Goal: Information Seeking & Learning: Learn about a topic

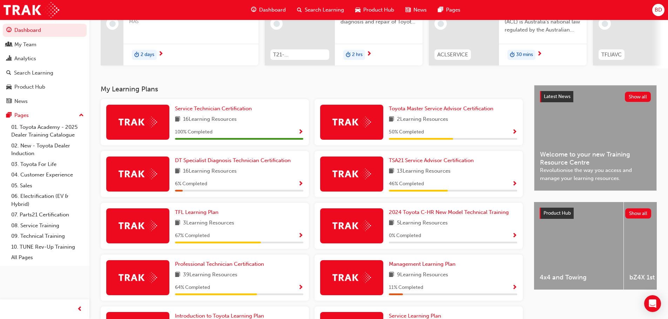
scroll to position [105, 0]
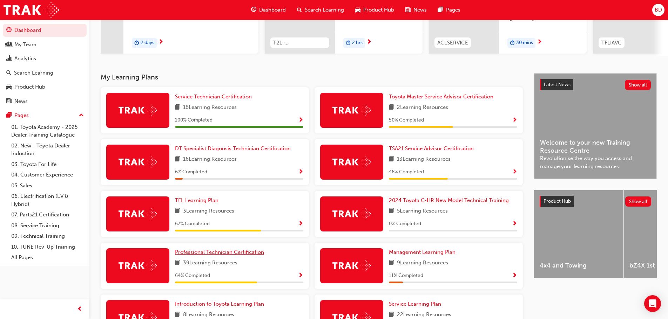
click at [217, 252] on span "Professional Technician Certification" at bounding box center [219, 252] width 89 height 6
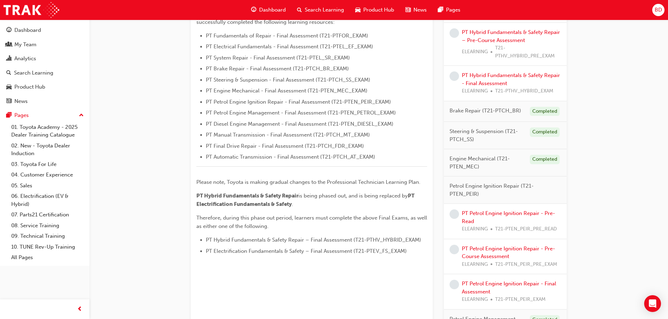
scroll to position [210, 0]
drag, startPoint x: 597, startPoint y: 108, endPoint x: 608, endPoint y: 78, distance: 32.1
click at [608, 78] on div "Professional Technician Certification Learning search page Learning plan detail…" at bounding box center [378, 257] width 579 height 896
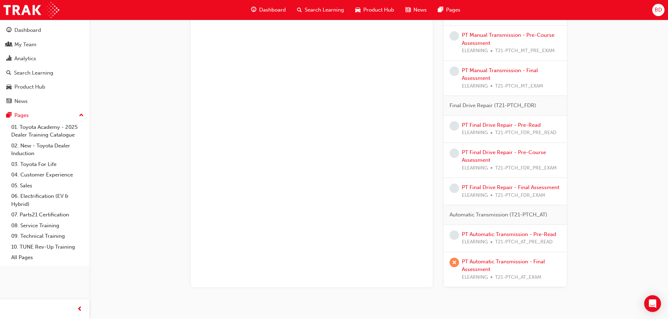
scroll to position [614, 0]
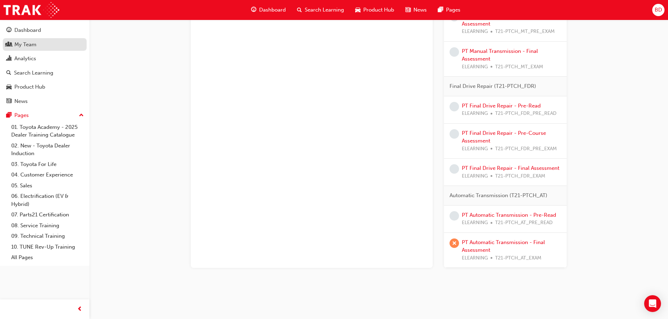
click at [31, 42] on div "My Team" at bounding box center [25, 45] width 22 height 8
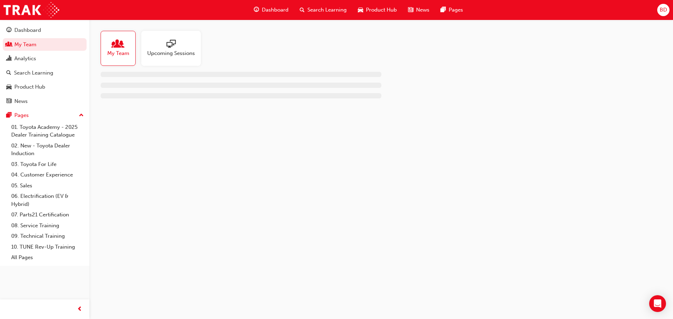
click at [121, 46] on span "people-icon" at bounding box center [118, 45] width 9 height 10
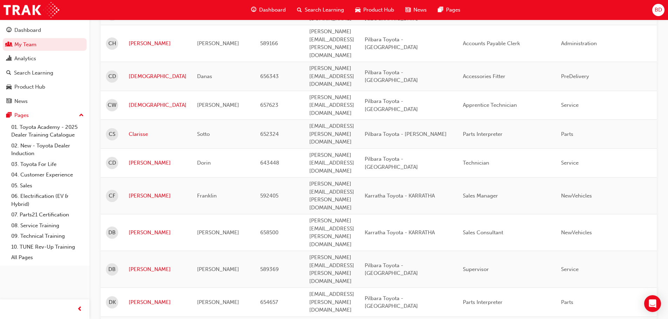
scroll to position [890, 0]
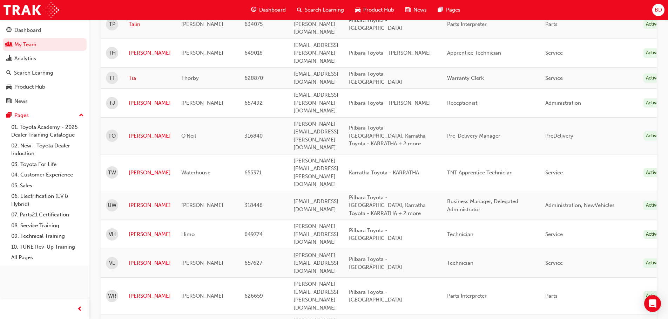
scroll to position [625, 0]
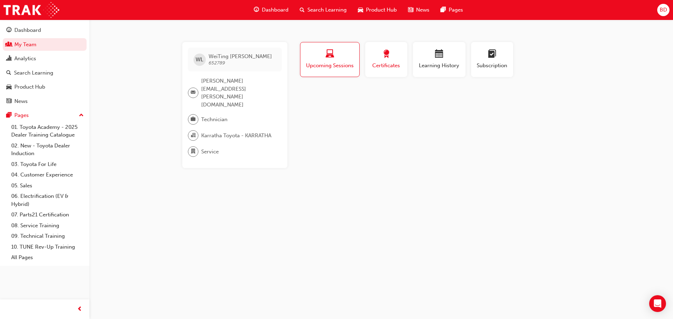
click at [388, 53] on span "award-icon" at bounding box center [386, 54] width 8 height 9
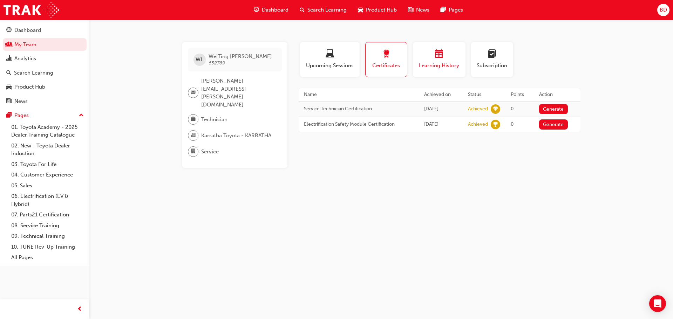
click at [421, 53] on div "button" at bounding box center [439, 55] width 42 height 11
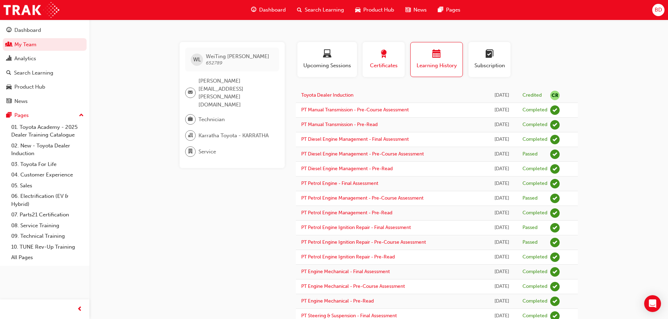
click at [386, 58] on span "award-icon" at bounding box center [383, 54] width 8 height 9
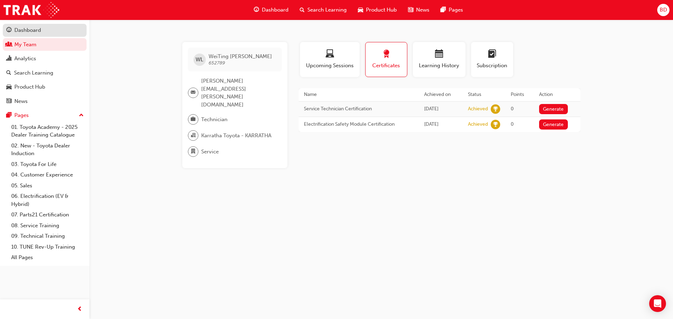
click at [38, 27] on div "Dashboard" at bounding box center [27, 30] width 27 height 8
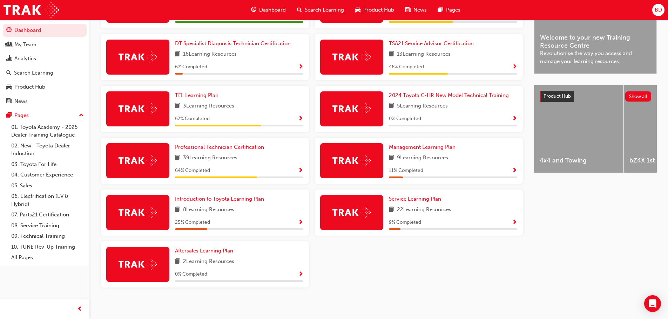
scroll to position [216, 0]
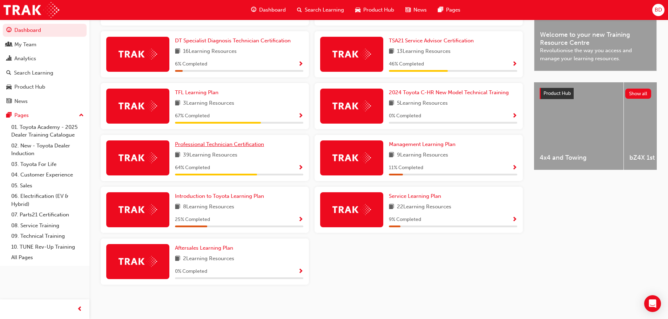
click at [224, 148] on link "Professional Technician Certification" at bounding box center [221, 145] width 92 height 8
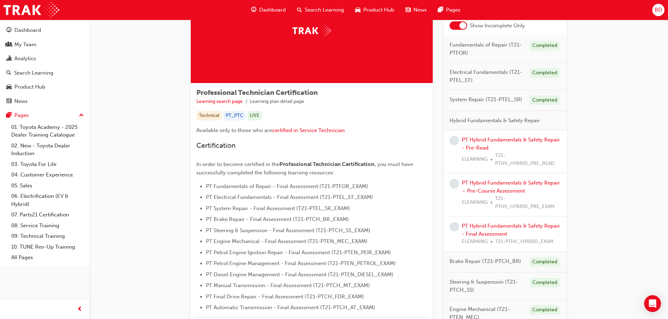
scroll to position [70, 0]
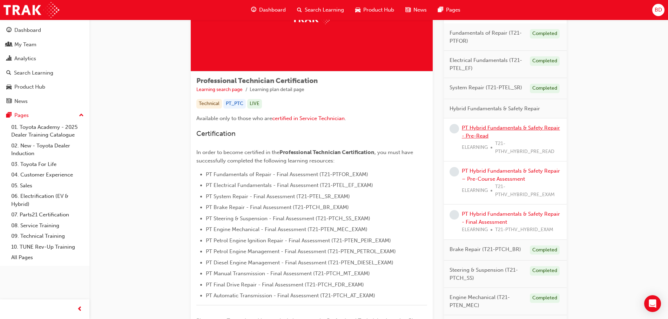
click at [476, 127] on link "PT Hybrid Fundamentals & Safety Repair - Pre-Read" at bounding box center [511, 132] width 98 height 14
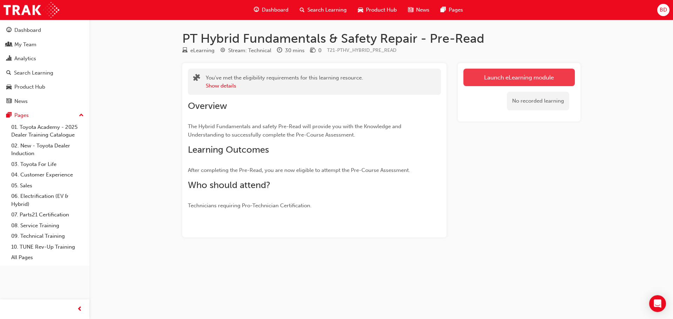
click at [483, 74] on link "Launch eLearning module" at bounding box center [519, 78] width 111 height 18
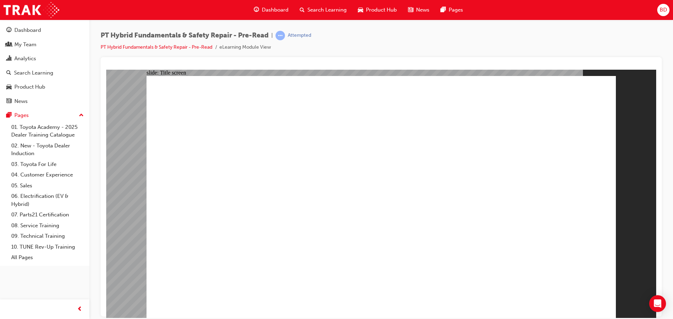
drag, startPoint x: 548, startPoint y: 296, endPoint x: 554, endPoint y: 298, distance: 6.7
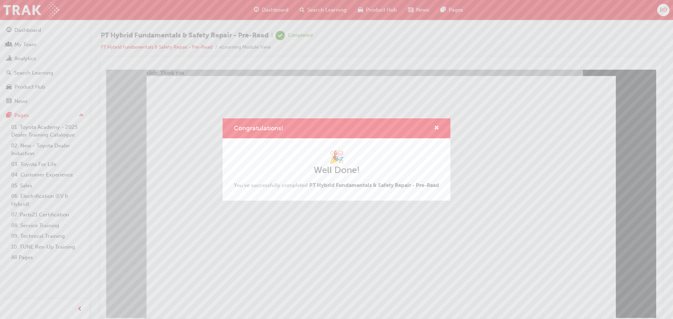
click at [354, 184] on span "PT Hybrid Fundamentals & Safety Repair - Pre-Read" at bounding box center [374, 185] width 130 height 6
click at [345, 177] on div "🎉 Well Done! You've successfully completed PT Hybrid Fundamentals & Safety Repa…" at bounding box center [336, 170] width 205 height 40
click at [335, 167] on h2 "Well Done!" at bounding box center [336, 170] width 205 height 11
click at [238, 185] on div "🎉 Well Done! You've successfully completed PT Hybrid Fundamentals & Safety Repa…" at bounding box center [336, 170] width 205 height 40
click at [435, 126] on span "cross-icon" at bounding box center [436, 129] width 5 height 6
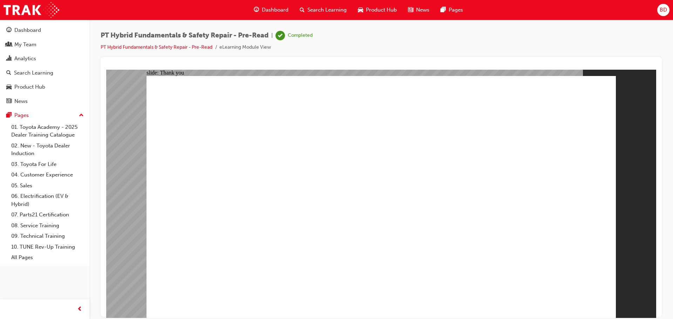
click at [182, 46] on link "PT Hybrid Fundamentals & Safety Repair - Pre-Read" at bounding box center [157, 47] width 112 height 6
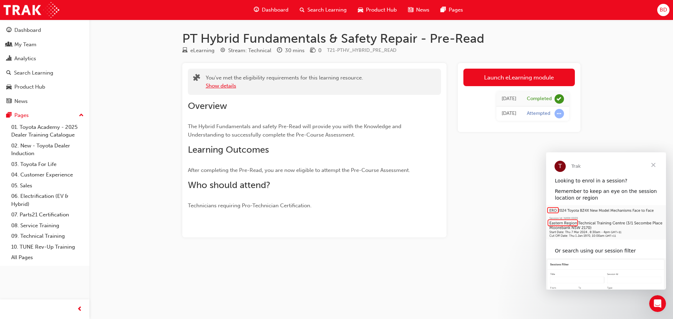
click at [221, 86] on button "Show details" at bounding box center [221, 86] width 31 height 8
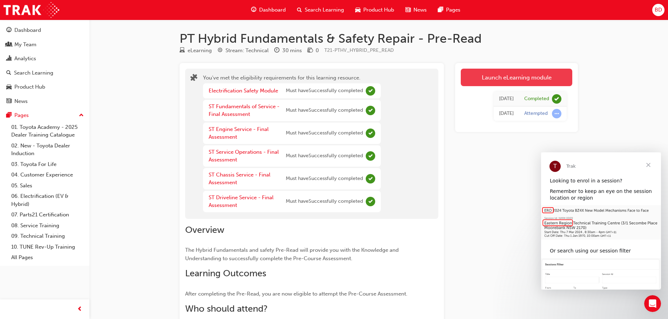
click at [478, 75] on link "Launch eLearning module" at bounding box center [516, 78] width 111 height 18
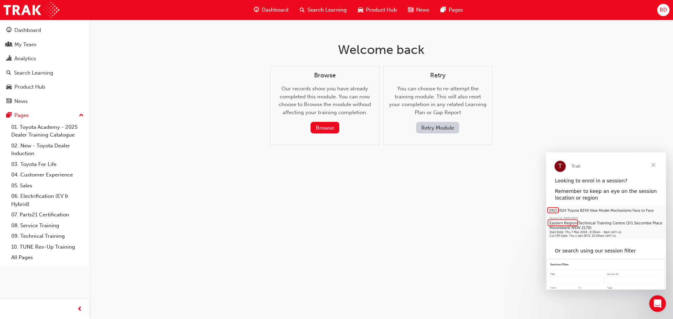
click at [448, 127] on button "Retry Module" at bounding box center [437, 128] width 43 height 12
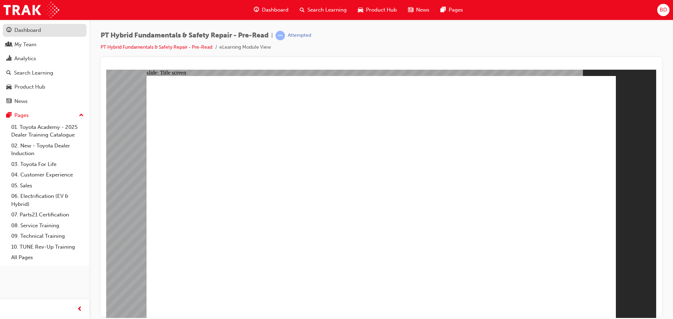
click at [29, 33] on div "Dashboard" at bounding box center [27, 30] width 27 height 8
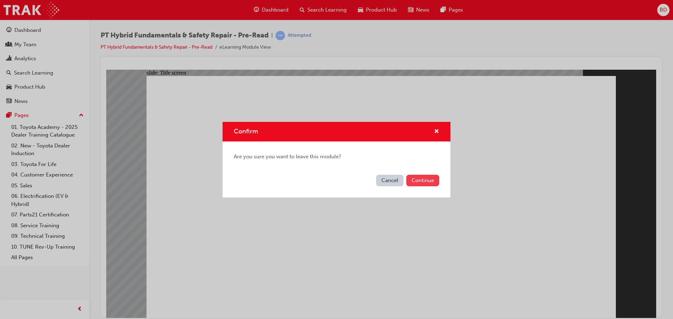
click at [424, 182] on button "Continue" at bounding box center [422, 181] width 33 height 12
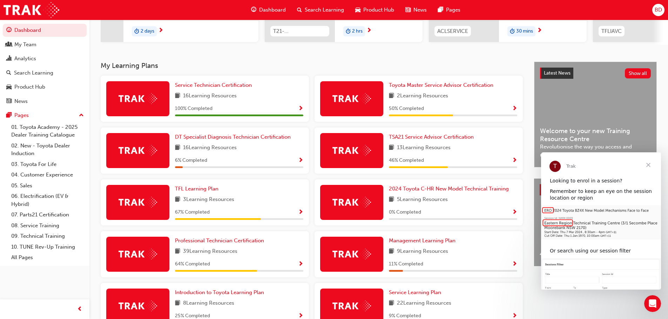
scroll to position [175, 0]
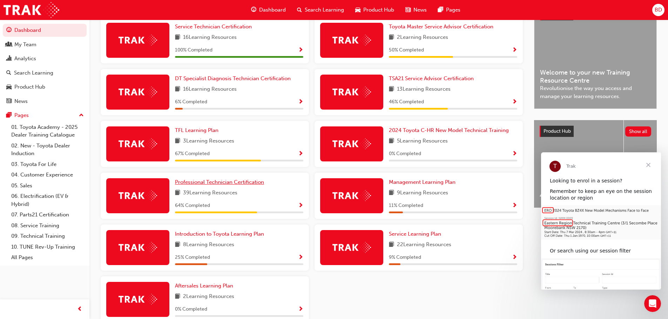
click at [182, 184] on span "Professional Technician Certification" at bounding box center [219, 182] width 89 height 6
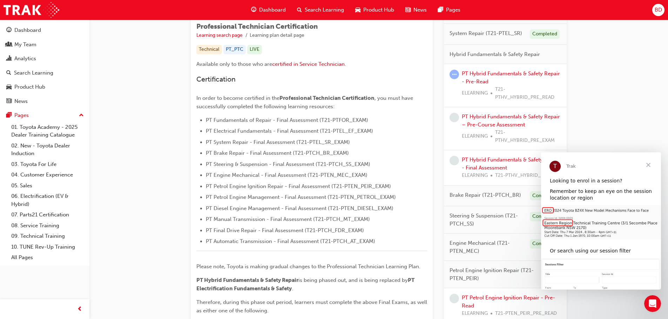
scroll to position [140, 0]
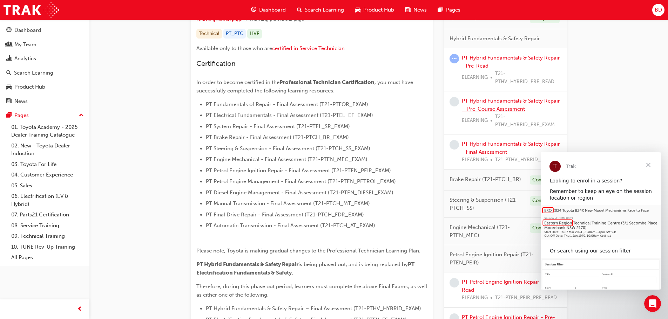
click at [495, 104] on link "PT Hybrid Fundamentals & Safety Repair – Pre-Course Assessment" at bounding box center [511, 105] width 98 height 14
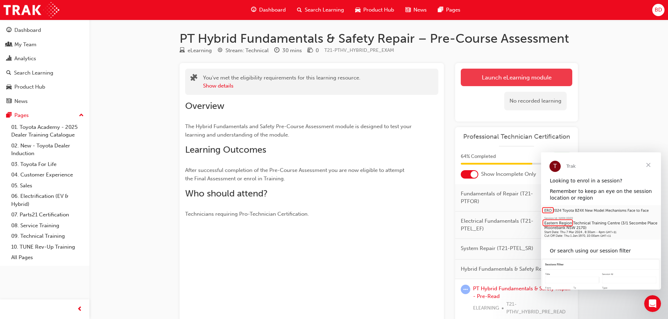
click at [484, 74] on link "Launch eLearning module" at bounding box center [516, 78] width 111 height 18
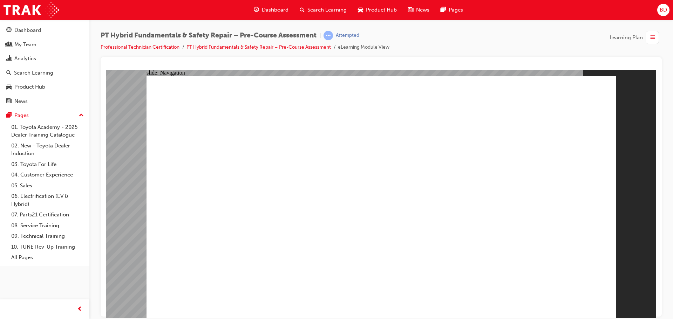
radio input "true"
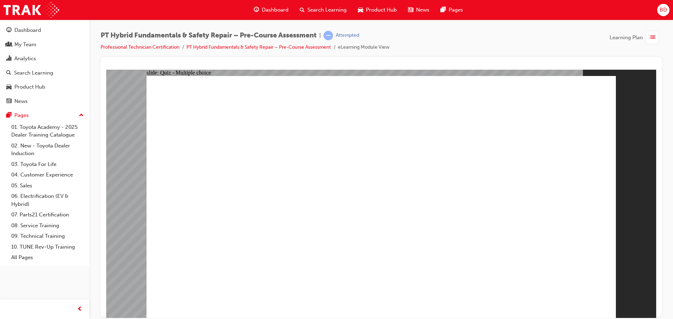
radio input "true"
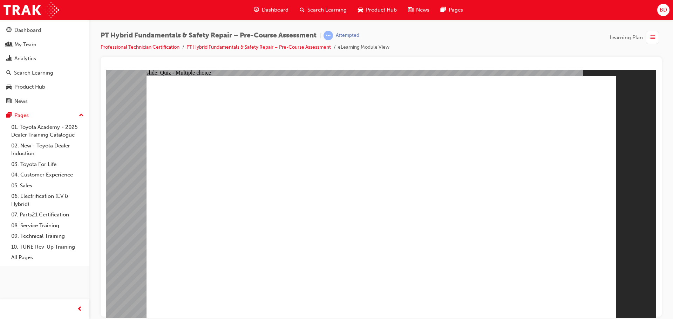
radio input "true"
checkbox input "true"
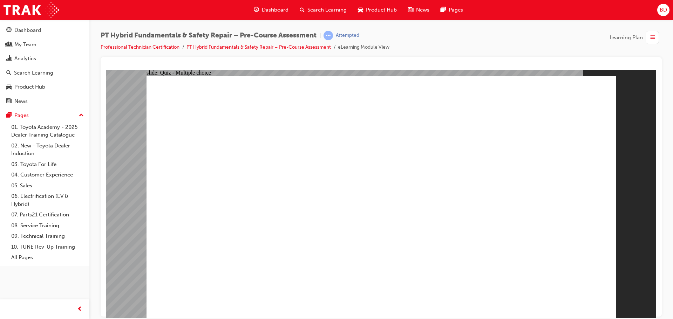
checkbox input "true"
drag, startPoint x: 563, startPoint y: 287, endPoint x: 566, endPoint y: 300, distance: 13.4
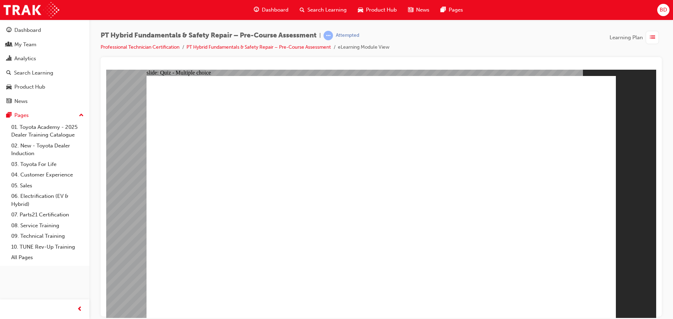
checkbox input "true"
drag, startPoint x: 599, startPoint y: 287, endPoint x: 582, endPoint y: 291, distance: 17.4
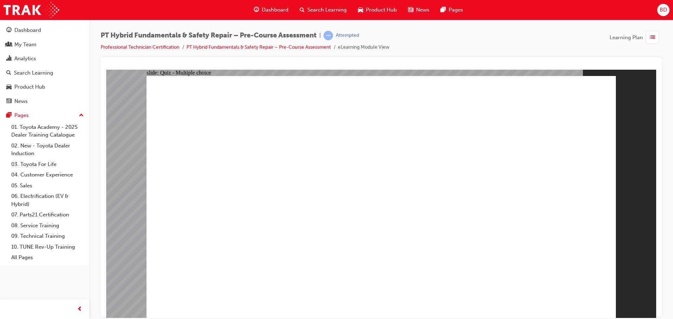
radio input "false"
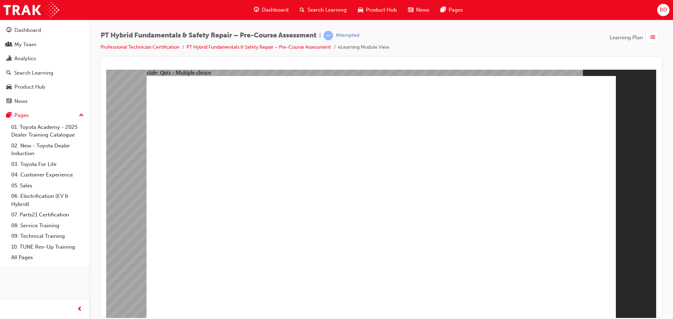
radio input "true"
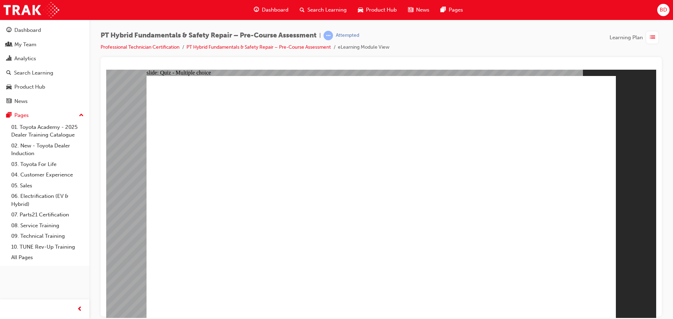
radio input "true"
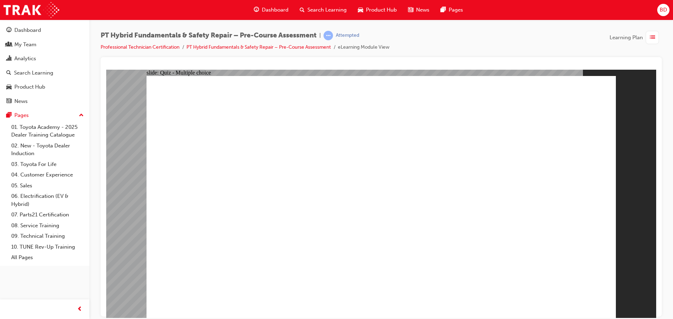
drag, startPoint x: 366, startPoint y: 258, endPoint x: 368, endPoint y: 266, distance: 8.4
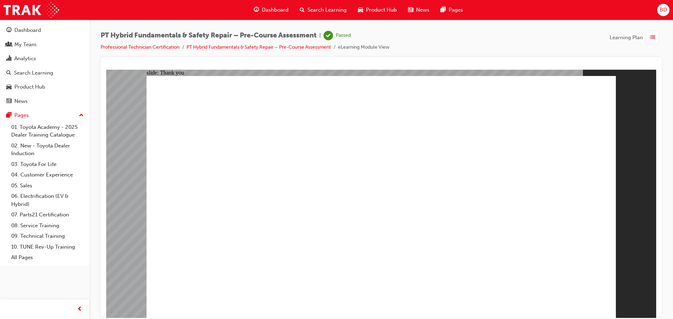
drag, startPoint x: 522, startPoint y: 255, endPoint x: 519, endPoint y: 261, distance: 7.2
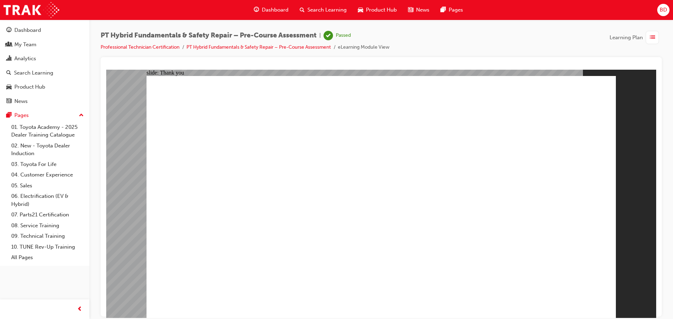
drag, startPoint x: 290, startPoint y: 86, endPoint x: 290, endPoint y: 114, distance: 28.0
drag, startPoint x: 290, startPoint y: 114, endPoint x: 304, endPoint y: 136, distance: 25.8
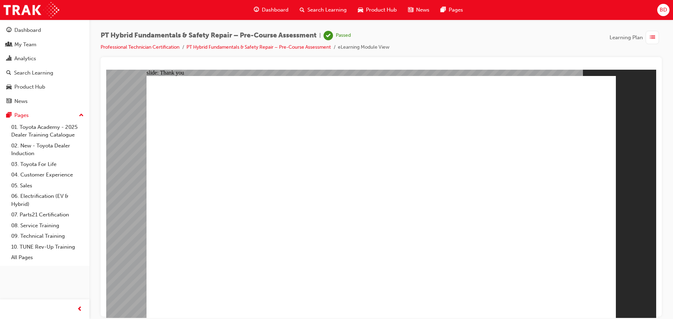
drag, startPoint x: 307, startPoint y: 136, endPoint x: 379, endPoint y: 141, distance: 72.0
drag, startPoint x: 474, startPoint y: 200, endPoint x: 496, endPoint y: 223, distance: 31.5
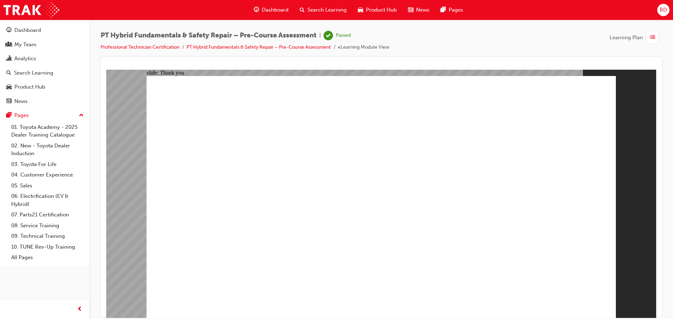
click at [359, 47] on li "eLearning Module View" at bounding box center [364, 47] width 52 height 8
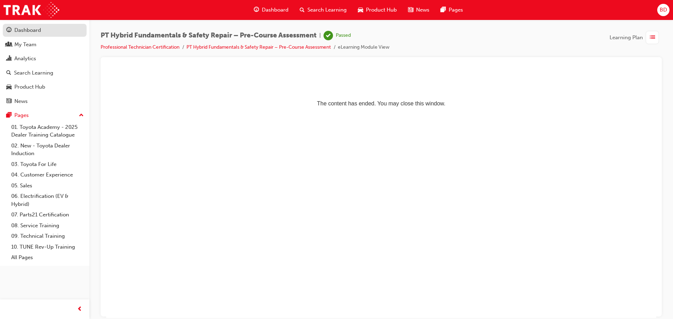
click at [29, 28] on div "Dashboard" at bounding box center [27, 30] width 27 height 8
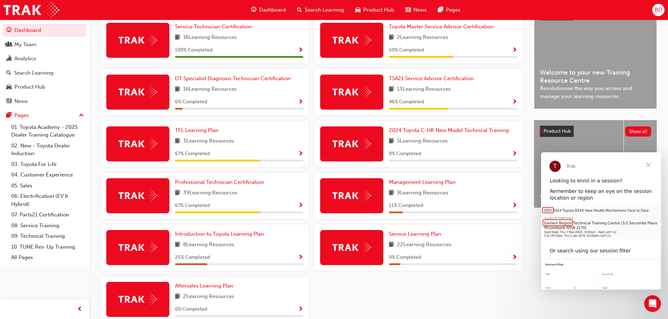
scroll to position [216, 0]
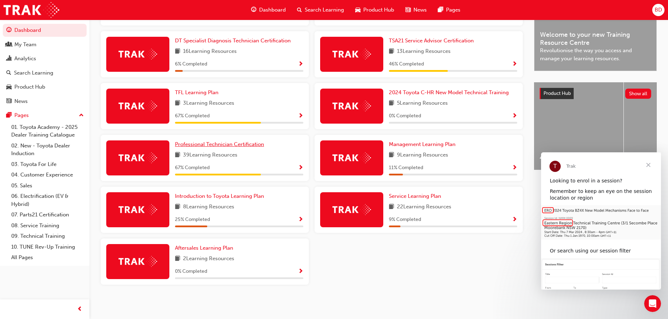
click at [228, 141] on link "Professional Technician Certification" at bounding box center [221, 145] width 92 height 8
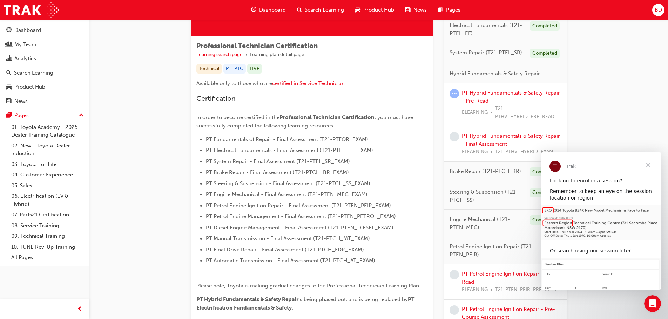
scroll to position [140, 0]
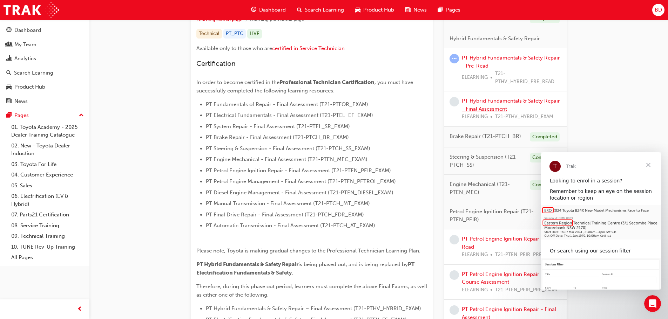
click at [486, 106] on link "PT Hybrid Fundamentals & Safety Repair - Final Assessment" at bounding box center [511, 105] width 98 height 14
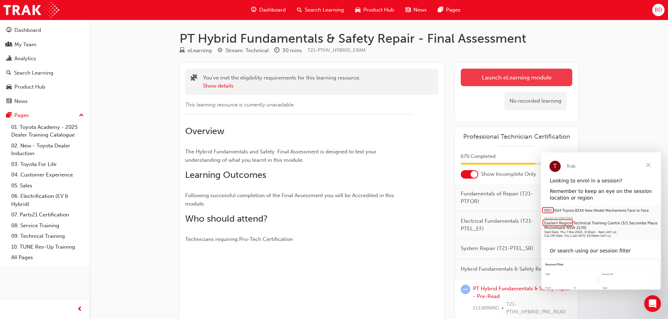
click at [496, 74] on link "Launch eLearning module" at bounding box center [516, 78] width 111 height 18
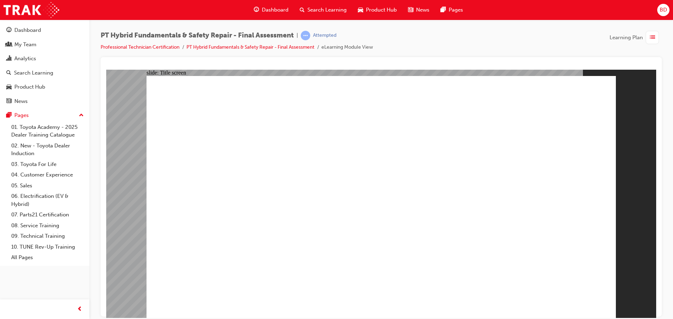
checkbox input "true"
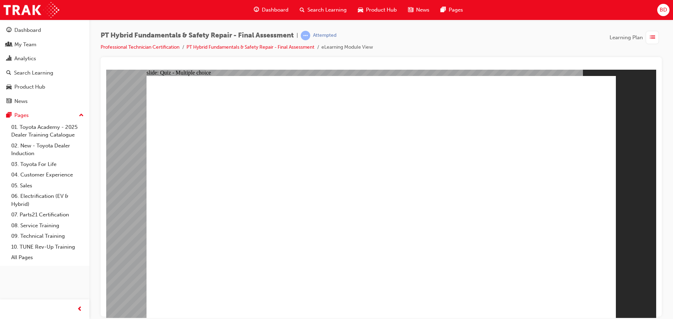
checkbox input "true"
radio input "true"
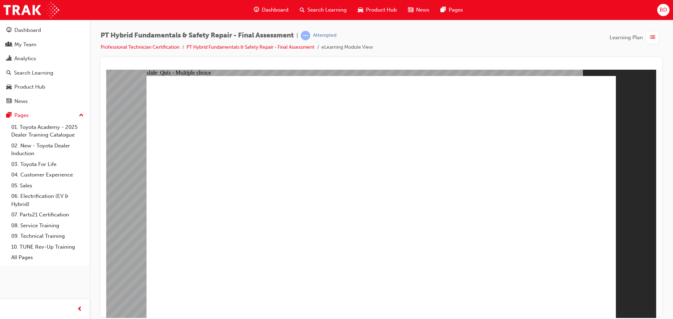
radio input "true"
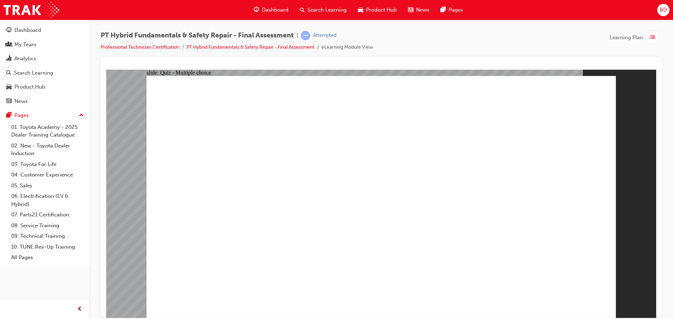
checkbox input "true"
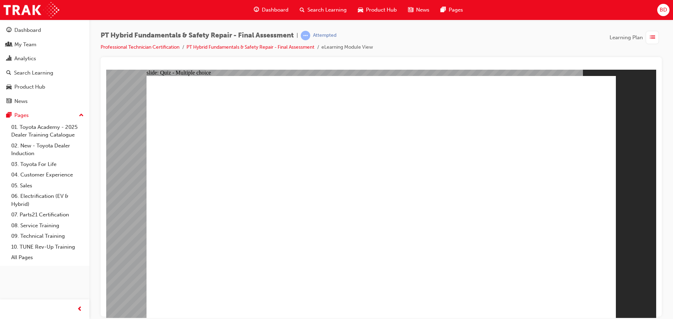
radio input "true"
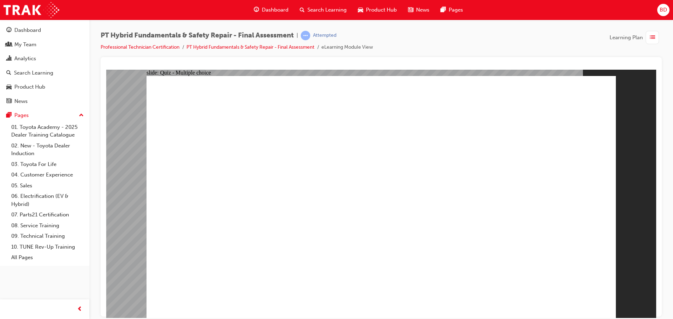
radio input "true"
checkbox input "true"
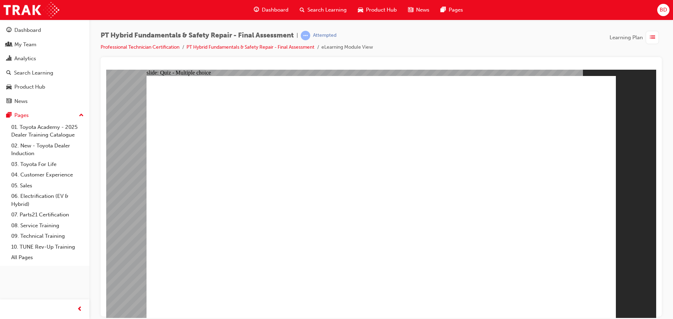
checkbox input "true"
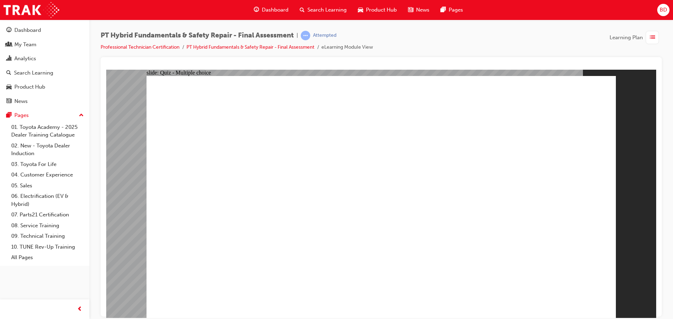
checkbox input "true"
radio input "true"
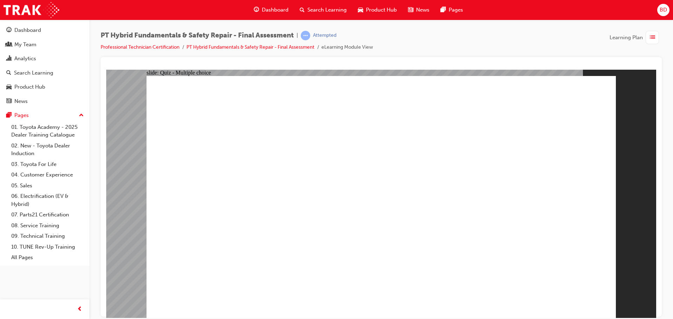
radio input "true"
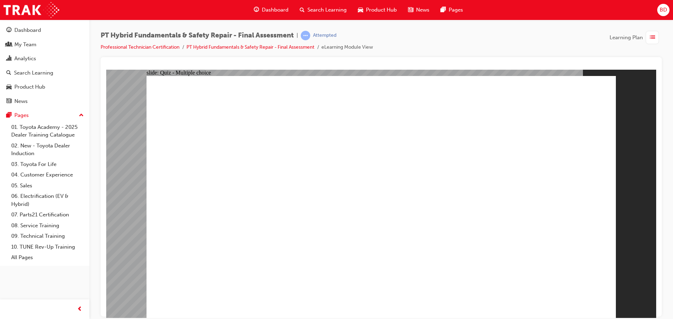
radio input "false"
radio input "true"
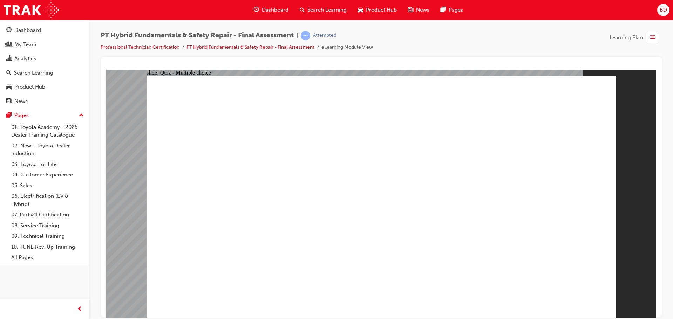
radio input "true"
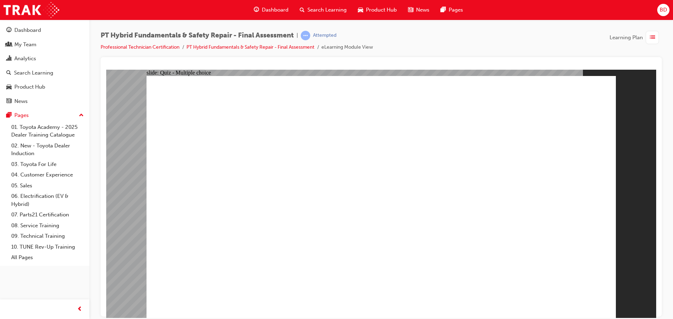
radio input "true"
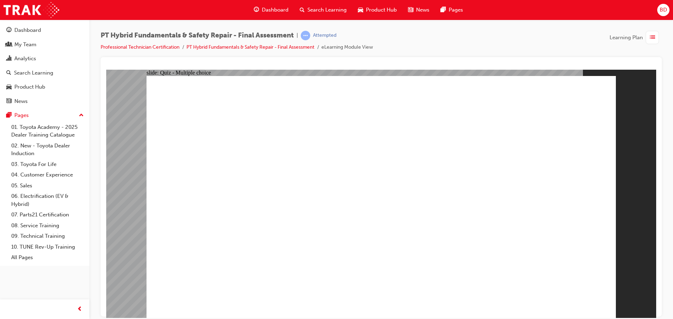
radio input "true"
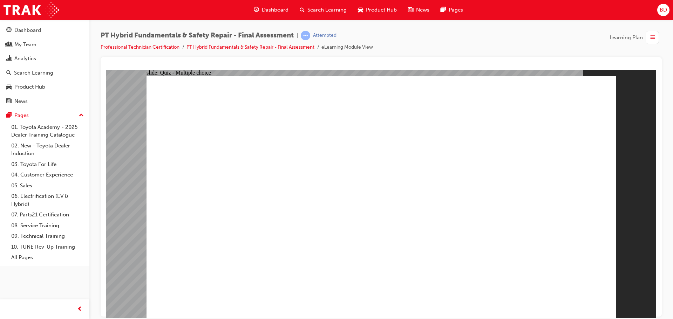
radio input "true"
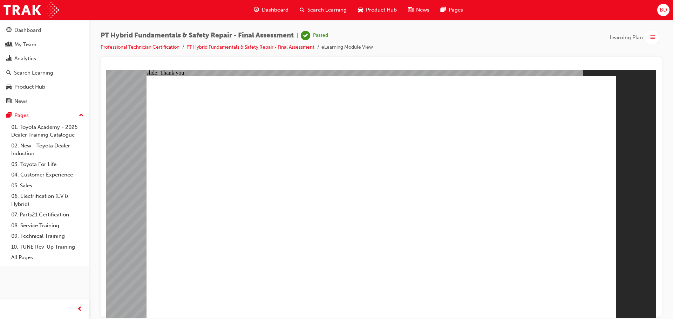
click at [445, 43] on div "PT Hybrid Fundamentals & Safety Repair - Final Assessment | Passed Professional…" at bounding box center [381, 44] width 561 height 26
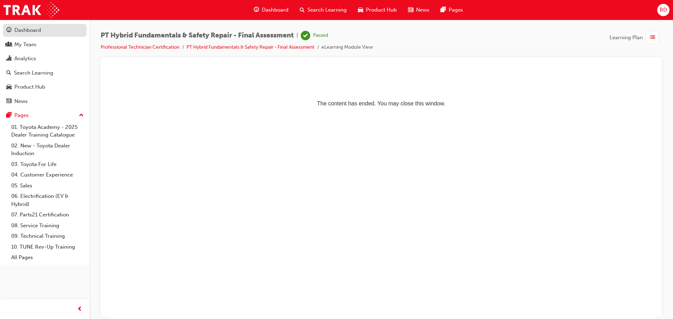
click at [33, 26] on div "Dashboard" at bounding box center [27, 30] width 27 height 8
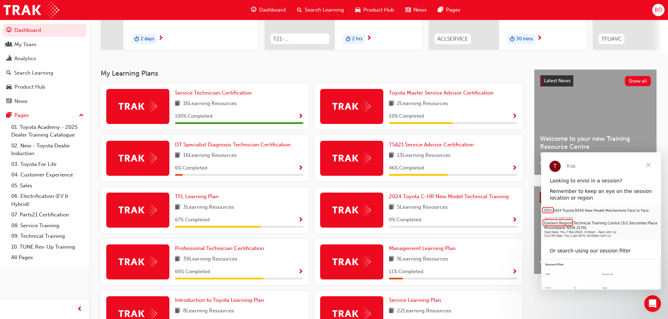
scroll to position [140, 0]
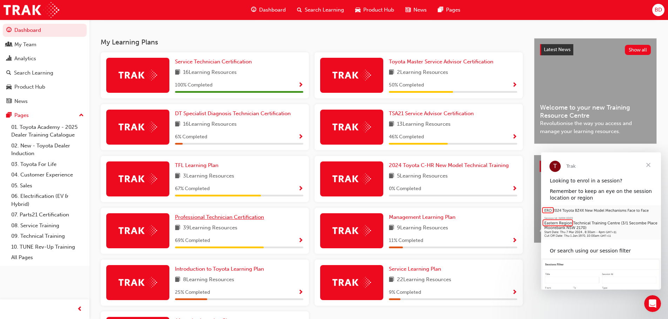
click at [183, 221] on span "Professional Technician Certification" at bounding box center [219, 217] width 89 height 6
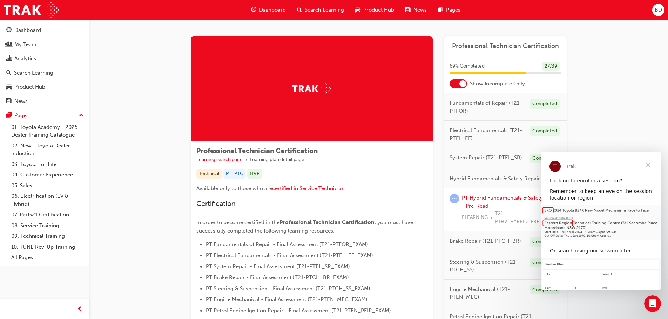
click at [648, 168] on span "Close" at bounding box center [648, 165] width 25 height 25
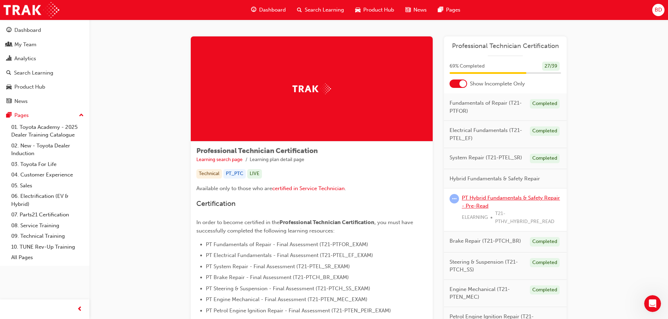
click at [485, 198] on link "PT Hybrid Fundamentals & Safety Repair - Pre-Read" at bounding box center [511, 202] width 98 height 14
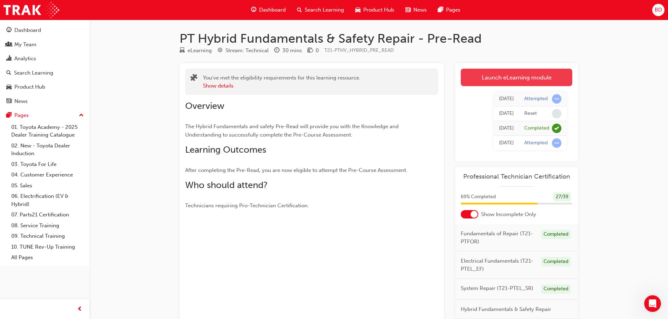
click at [495, 79] on link "Launch eLearning module" at bounding box center [516, 78] width 111 height 18
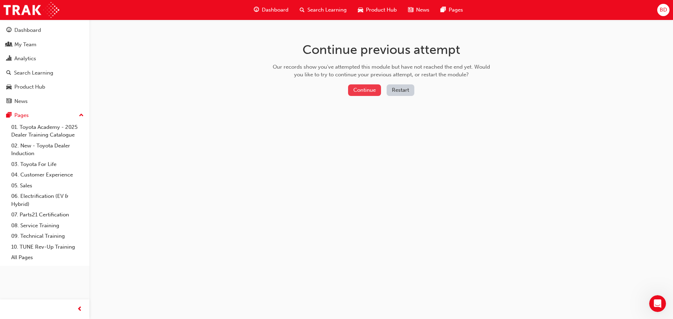
click at [357, 89] on button "Continue" at bounding box center [364, 90] width 33 height 12
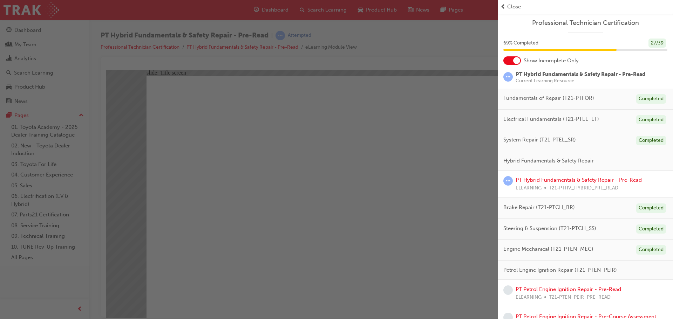
click at [411, 121] on div "button" at bounding box center [249, 159] width 498 height 319
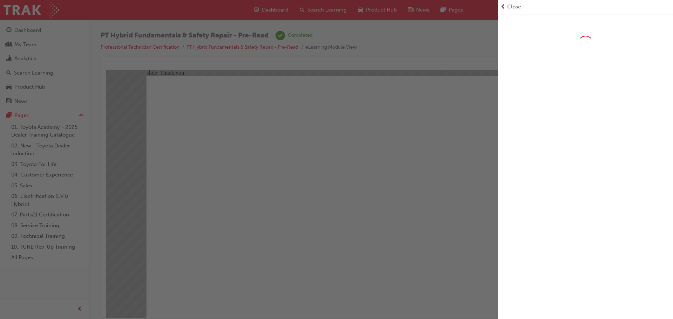
click at [278, 268] on div "button" at bounding box center [249, 159] width 498 height 319
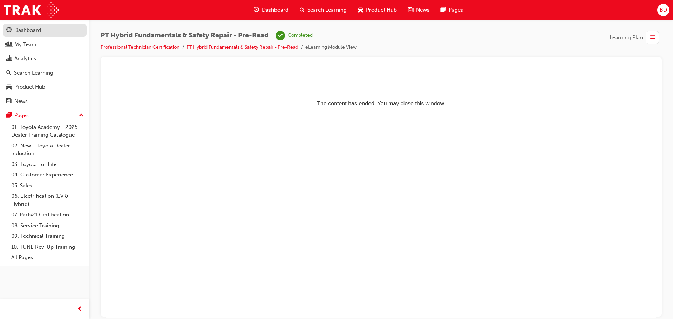
click at [39, 28] on div "Dashboard" at bounding box center [27, 30] width 27 height 8
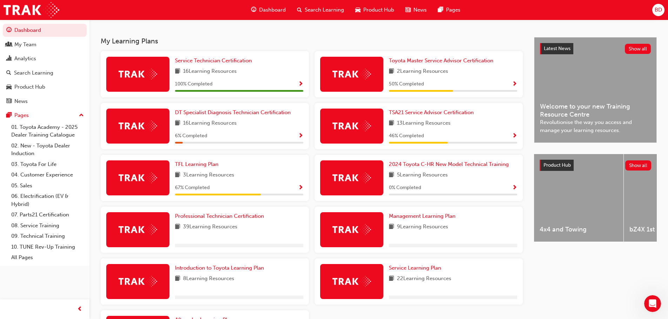
scroll to position [210, 0]
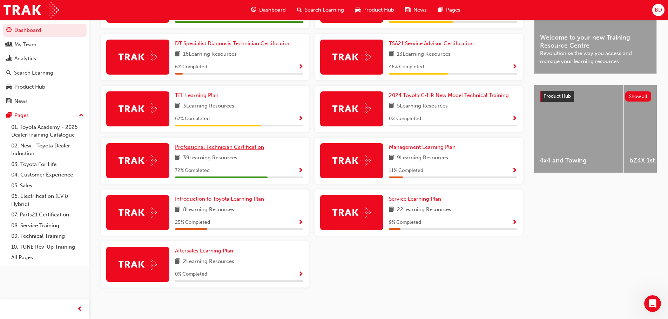
click at [188, 149] on span "Professional Technician Certification" at bounding box center [219, 147] width 89 height 6
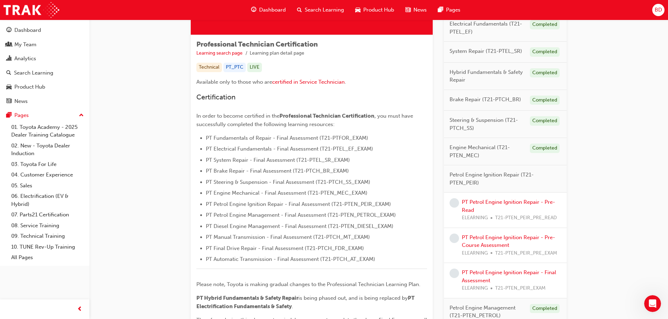
scroll to position [140, 0]
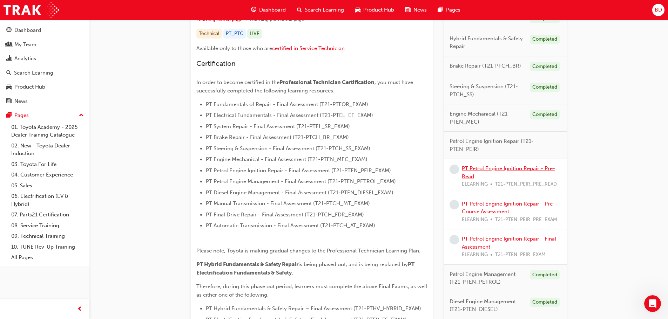
click at [494, 167] on link "PT Petrol Engine Ignition Repair - Pre-Read" at bounding box center [508, 172] width 93 height 14
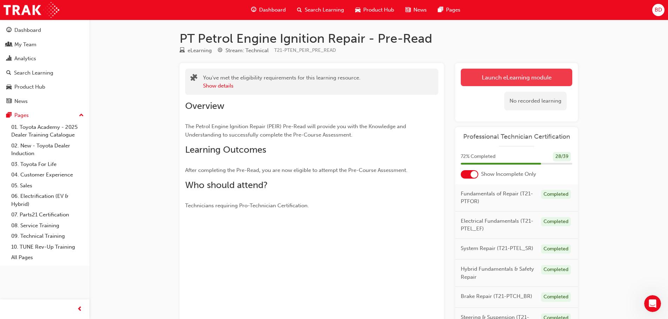
click at [498, 75] on link "Launch eLearning module" at bounding box center [516, 78] width 111 height 18
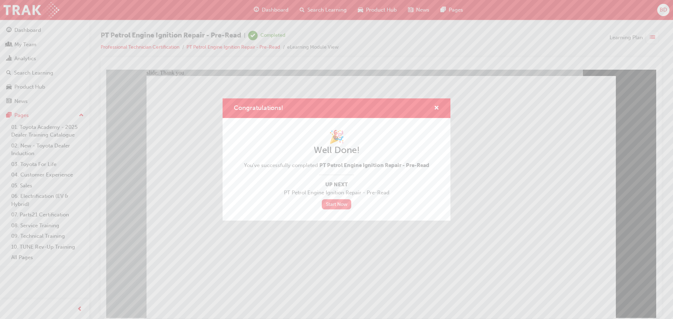
click at [339, 202] on link "Start Now" at bounding box center [336, 204] width 29 height 10
click at [333, 204] on link "Start Now" at bounding box center [336, 204] width 29 height 10
click at [334, 202] on link "Start Now" at bounding box center [336, 204] width 29 height 10
click at [439, 111] on div "Congratulations!" at bounding box center [337, 109] width 228 height 20
click at [437, 108] on span "cross-icon" at bounding box center [436, 109] width 5 height 6
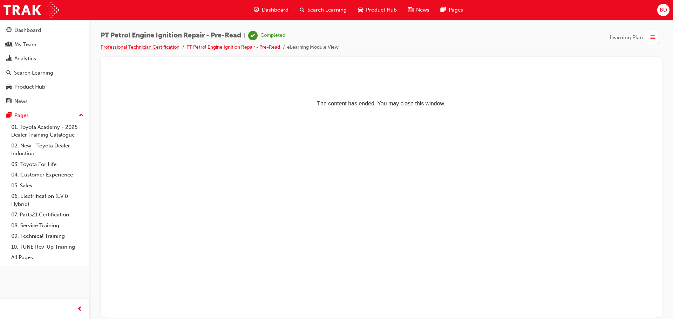
click at [167, 46] on link "Professional Technician Certification" at bounding box center [140, 47] width 79 height 6
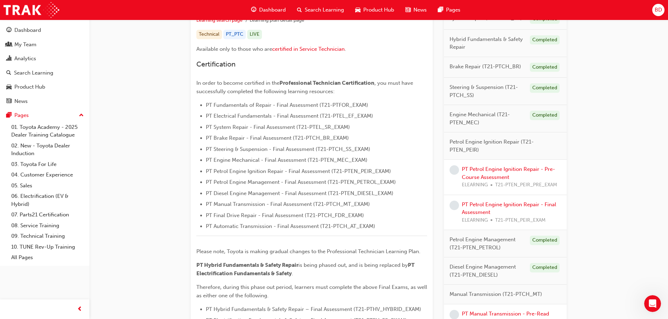
scroll to position [140, 0]
click at [479, 168] on link "PT Petrol Engine Ignition Repair - Pre-Course Assessment" at bounding box center [508, 172] width 93 height 14
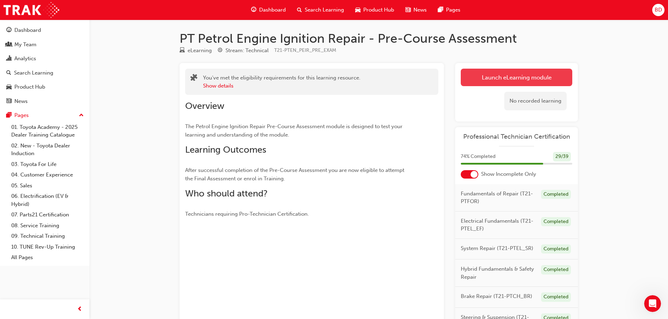
click at [487, 77] on link "Launch eLearning module" at bounding box center [516, 78] width 111 height 18
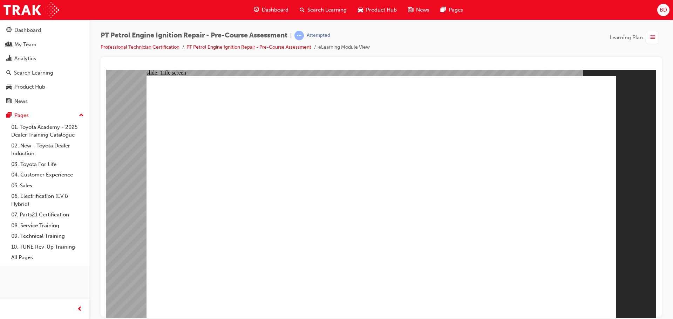
radio input "true"
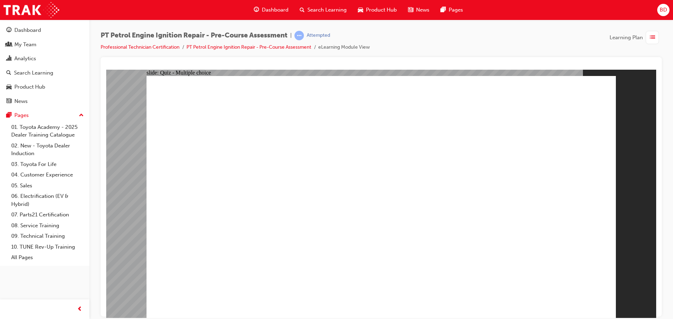
drag, startPoint x: 432, startPoint y: 289, endPoint x: 377, endPoint y: 292, distance: 55.5
radio input "true"
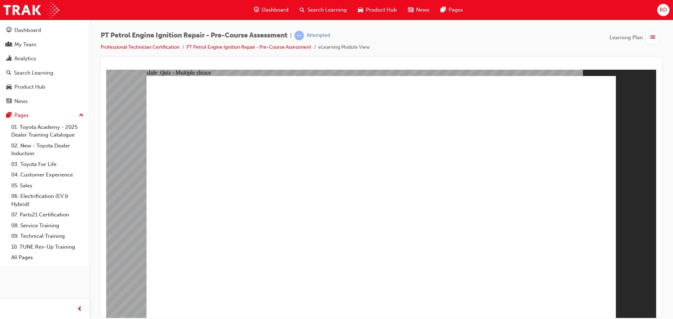
radio input "true"
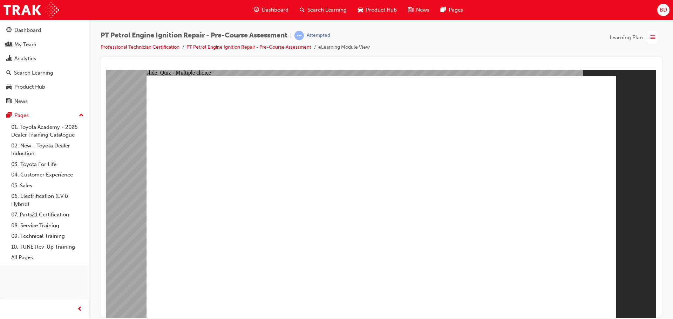
radio input "true"
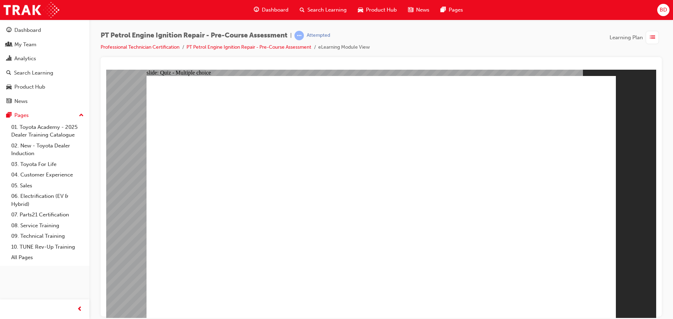
drag, startPoint x: 399, startPoint y: 246, endPoint x: 385, endPoint y: 257, distance: 18.0
radio input "true"
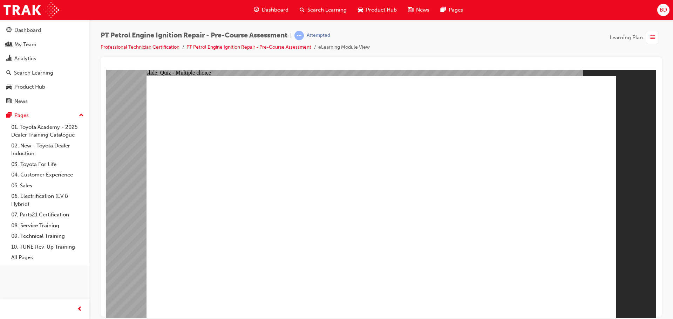
radio input "true"
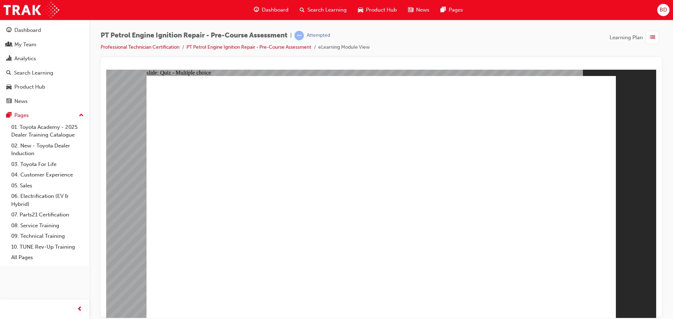
radio input "true"
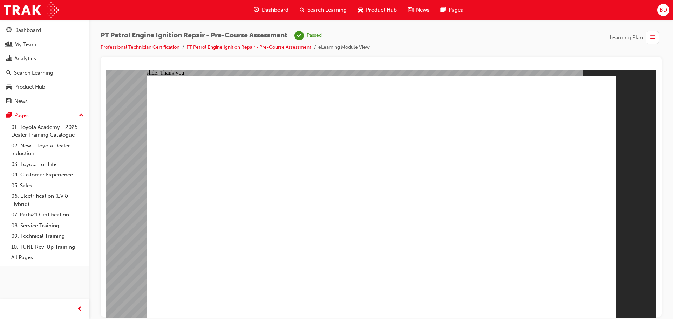
drag, startPoint x: 205, startPoint y: 336, endPoint x: 192, endPoint y: 336, distance: 13.0
drag, startPoint x: 192, startPoint y: 336, endPoint x: 386, endPoint y: 263, distance: 207.1
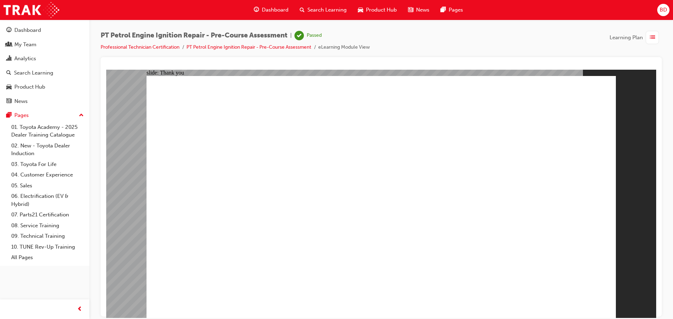
click at [142, 45] on link "Professional Technician Certification" at bounding box center [140, 47] width 79 height 6
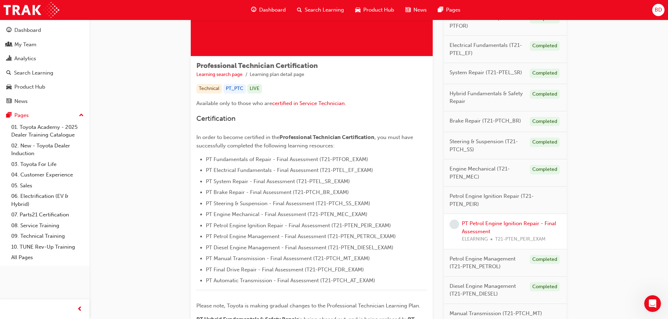
scroll to position [105, 0]
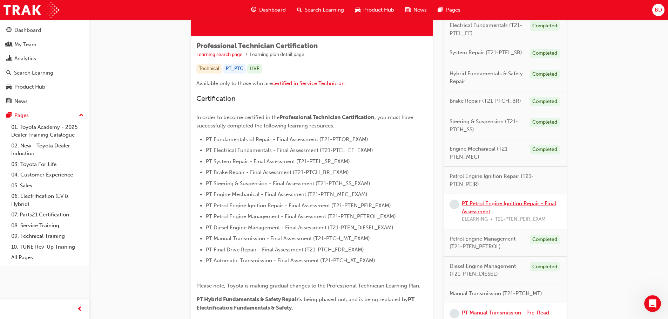
click at [481, 204] on link "PT Petrol Engine Ignition Repair - Final Assessment" at bounding box center [509, 208] width 94 height 14
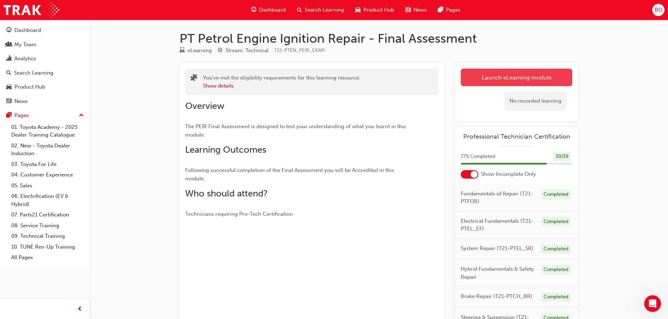
click at [522, 72] on link "Launch eLearning module" at bounding box center [516, 78] width 111 height 18
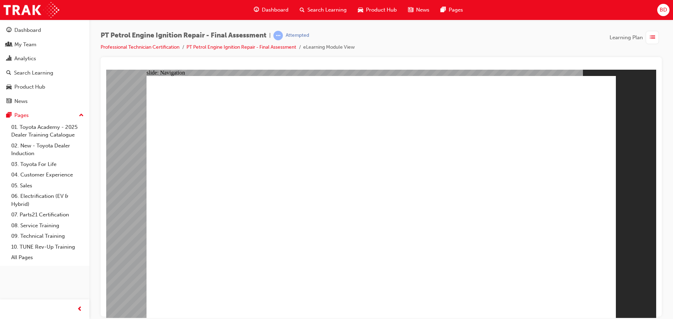
checkbox input "true"
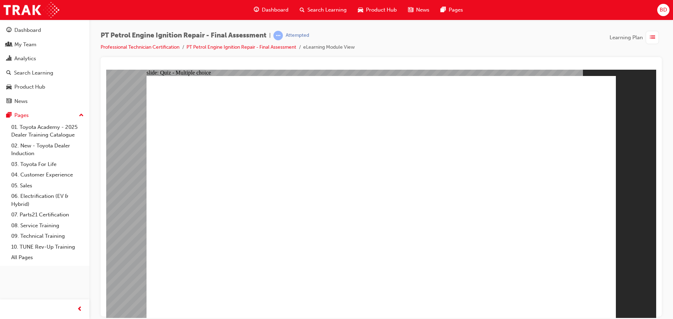
checkbox input "true"
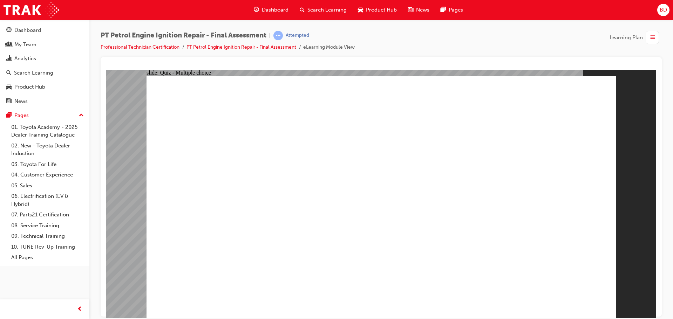
radio input "true"
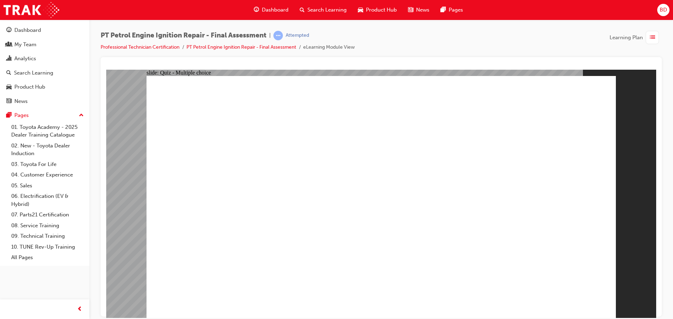
radio input "true"
drag, startPoint x: 335, startPoint y: 176, endPoint x: 417, endPoint y: 188, distance: 82.9
radio input "false"
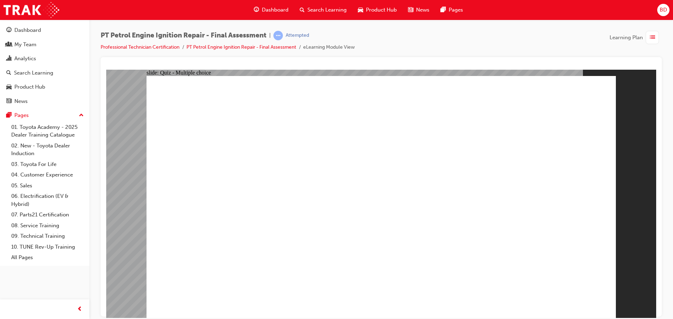
radio input "true"
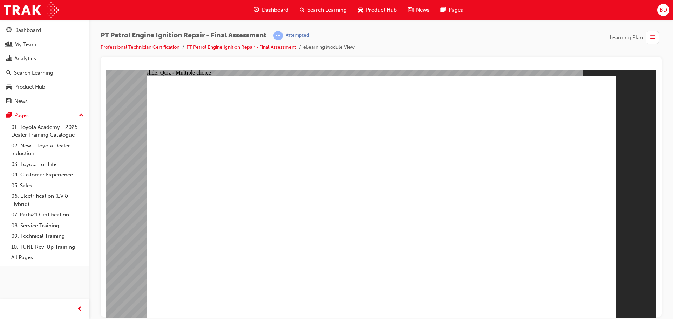
radio input "true"
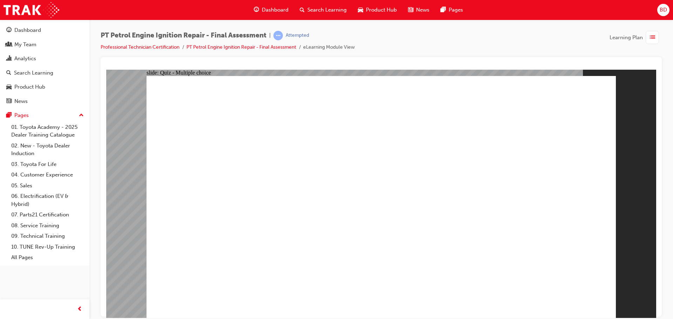
radio input "true"
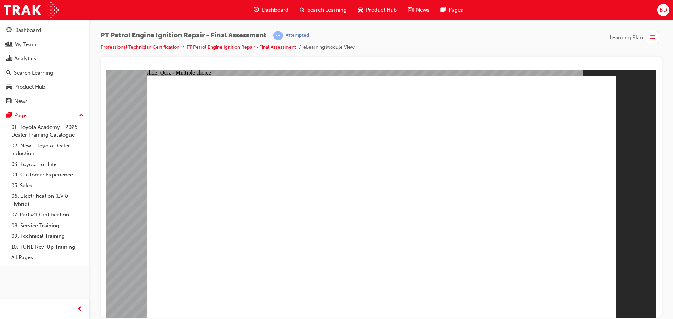
radio input "true"
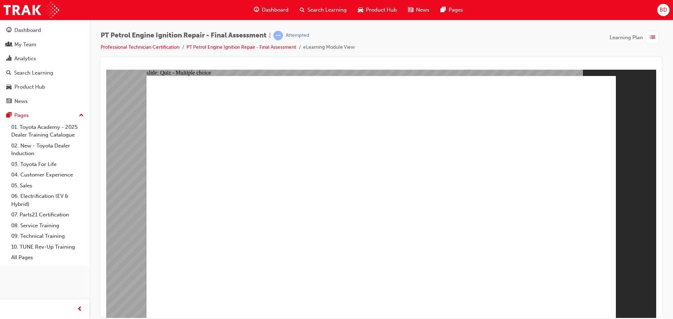
radio input "true"
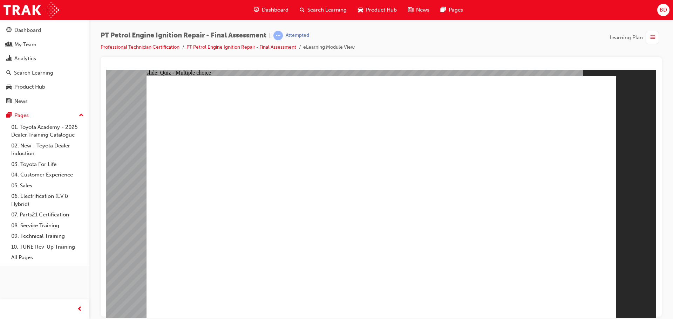
radio input "true"
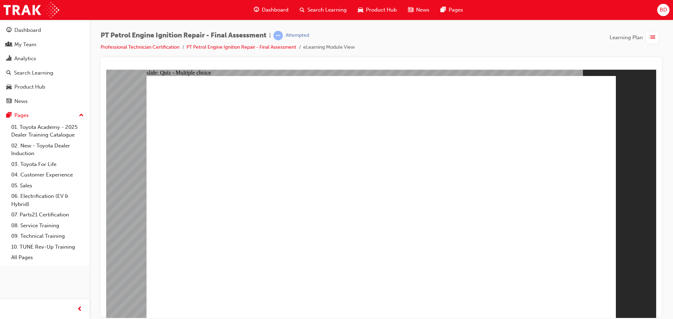
radio input "true"
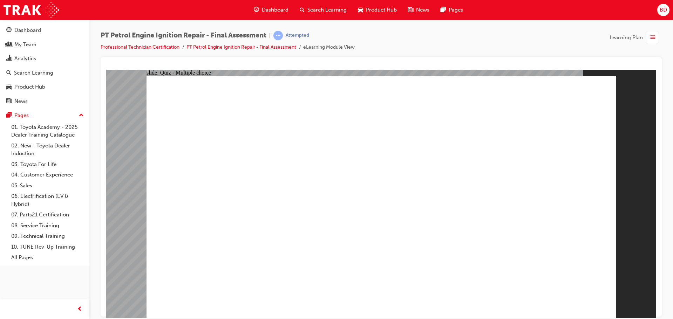
radio input "false"
radio input "true"
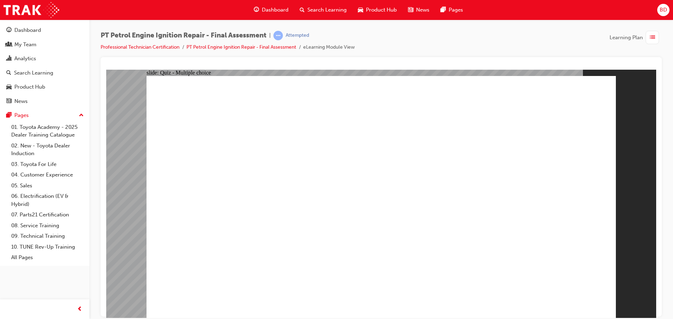
radio input "false"
radio input "true"
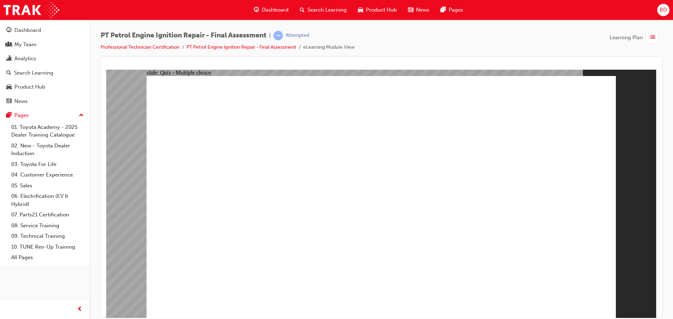
radio input "true"
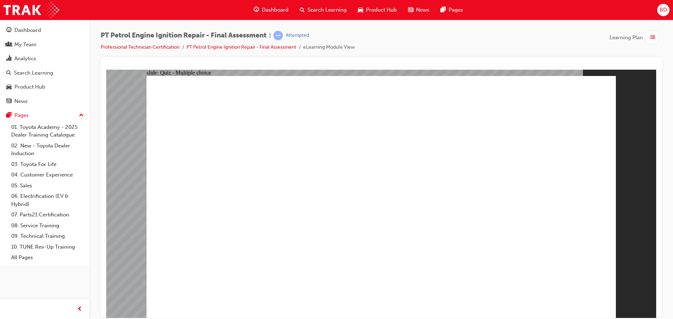
radio input "true"
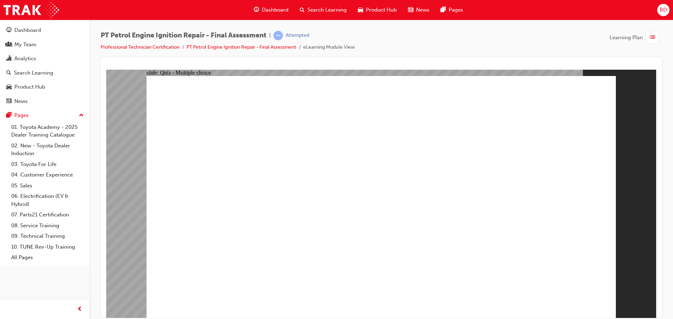
radio input "true"
click at [19, 29] on div "Dashboard" at bounding box center [27, 30] width 27 height 8
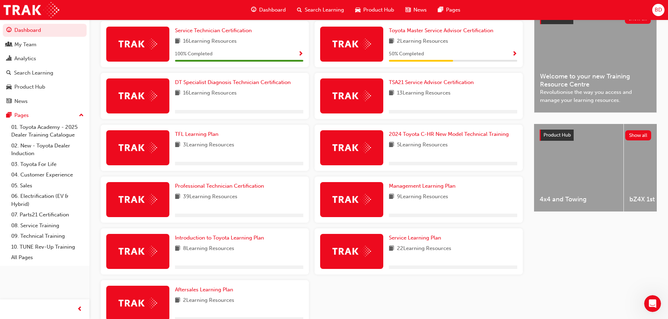
scroll to position [175, 0]
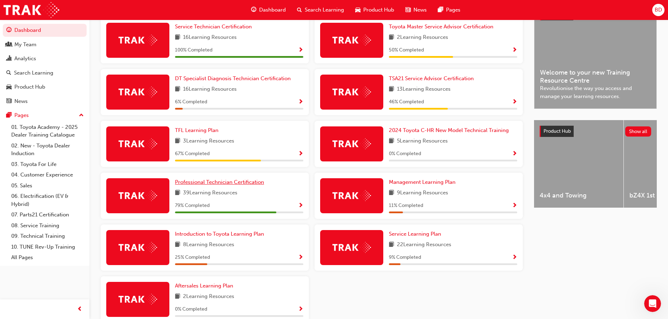
click at [226, 185] on span "Professional Technician Certification" at bounding box center [219, 182] width 89 height 6
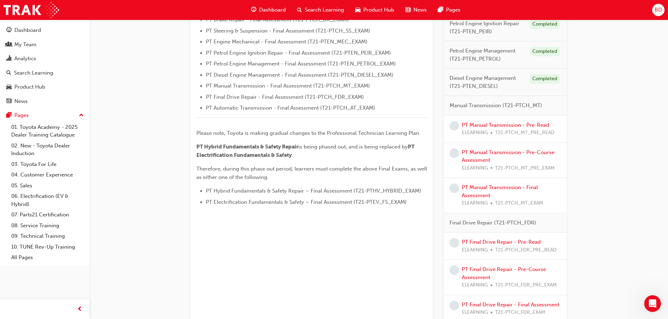
scroll to position [255, 0]
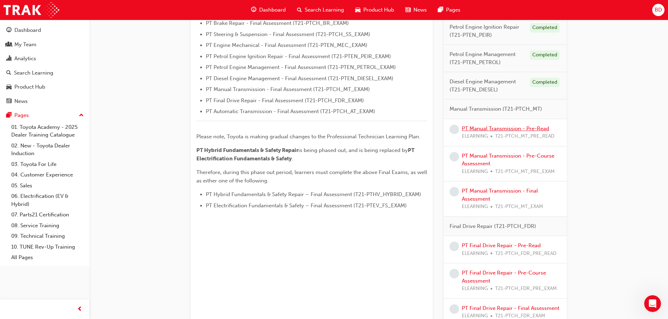
click at [512, 128] on link "PT Manual Transmission - Pre-Read" at bounding box center [505, 129] width 87 height 6
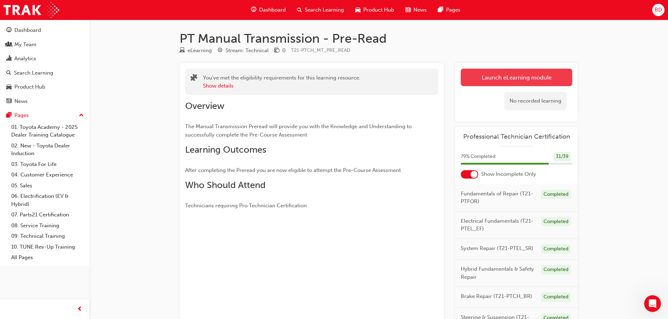
click at [496, 82] on link "Launch eLearning module" at bounding box center [516, 78] width 111 height 18
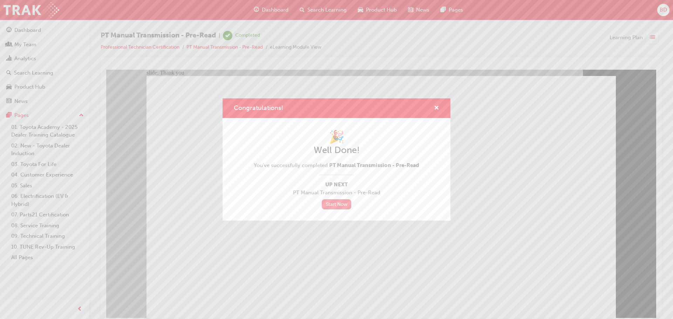
click at [332, 205] on link "Start Now" at bounding box center [336, 204] width 29 height 10
click at [339, 206] on link "Start Now" at bounding box center [336, 204] width 29 height 10
click at [340, 208] on link "Start Now" at bounding box center [336, 204] width 29 height 10
click at [436, 107] on span "cross-icon" at bounding box center [436, 109] width 5 height 6
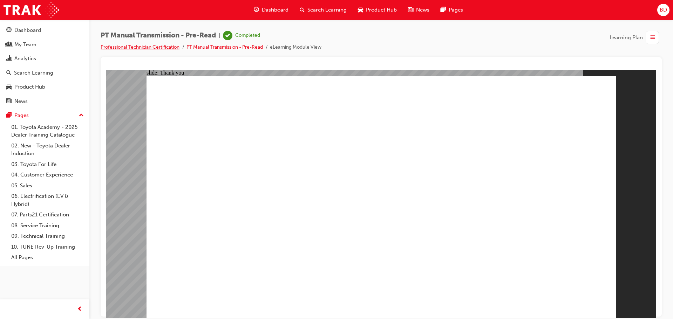
click at [161, 48] on link "Professional Technician Certification" at bounding box center [140, 47] width 79 height 6
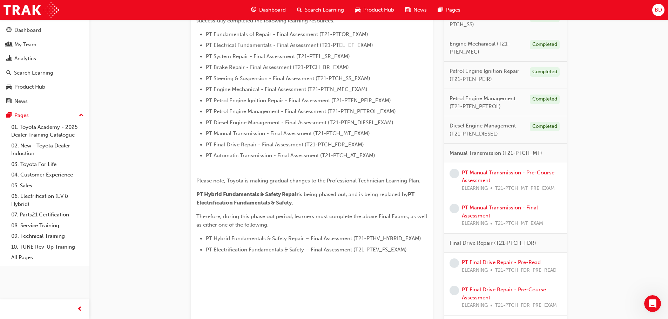
scroll to position [245, 0]
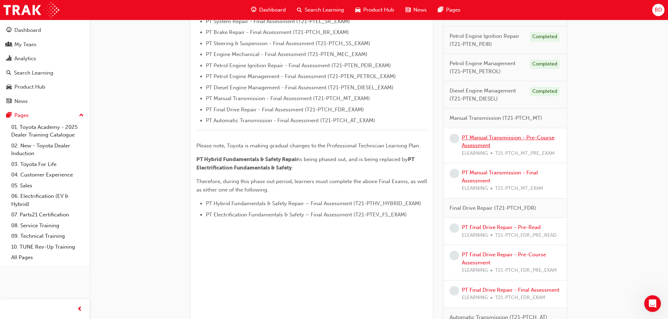
click at [479, 141] on link "PT Manual Transmission - Pre-Course Assessment" at bounding box center [508, 142] width 93 height 14
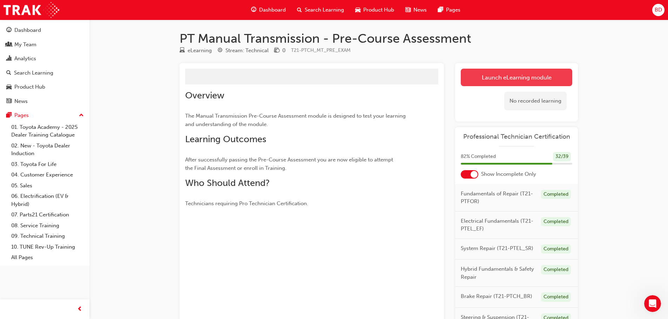
click at [491, 76] on button "Launch eLearning module" at bounding box center [516, 78] width 111 height 18
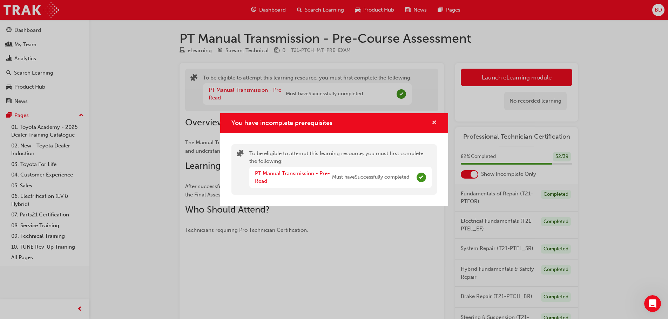
click at [435, 122] on span "cross-icon" at bounding box center [434, 123] width 5 height 6
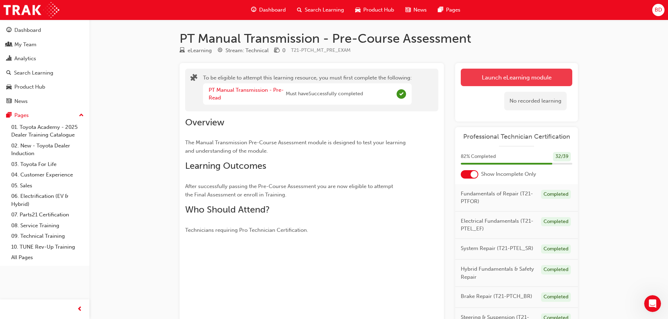
click at [481, 75] on button "Launch eLearning module" at bounding box center [516, 78] width 111 height 18
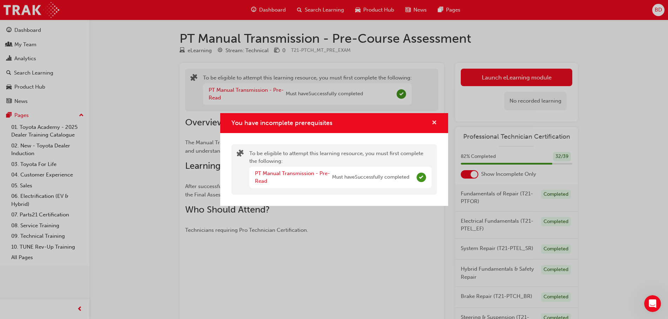
click at [433, 121] on span "cross-icon" at bounding box center [434, 123] width 5 height 6
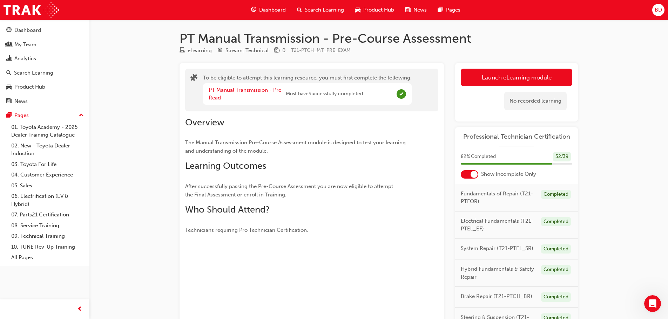
click at [328, 95] on span "Must have Successfully completed" at bounding box center [324, 94] width 77 height 8
click at [33, 31] on div "Dashboard" at bounding box center [27, 30] width 27 height 8
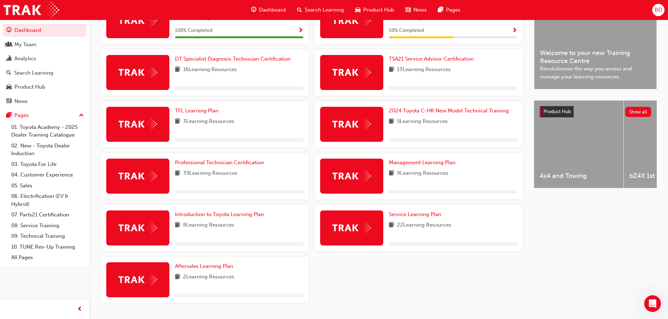
scroll to position [216, 0]
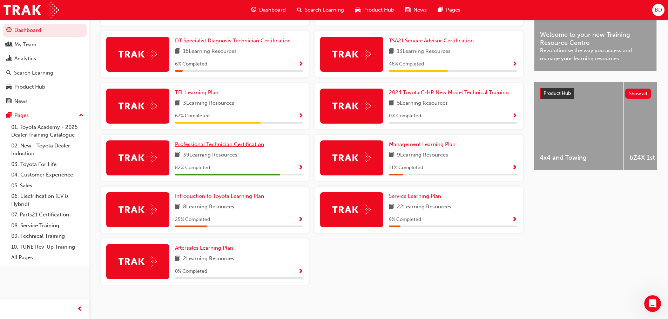
click at [231, 143] on span "Professional Technician Certification" at bounding box center [219, 144] width 89 height 6
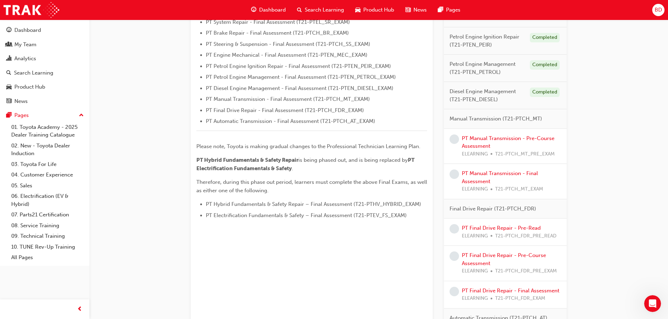
scroll to position [245, 0]
click at [481, 140] on link "PT Manual Transmission - Pre-Course Assessment" at bounding box center [508, 142] width 93 height 14
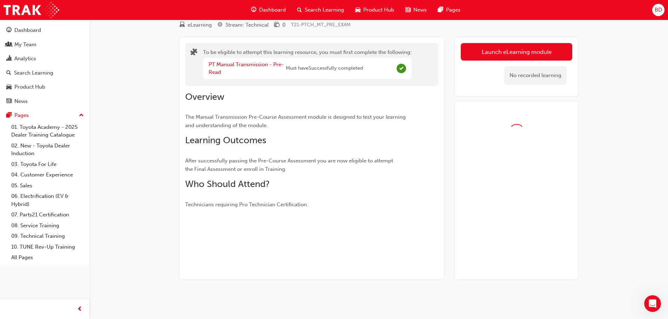
scroll to position [45, 0]
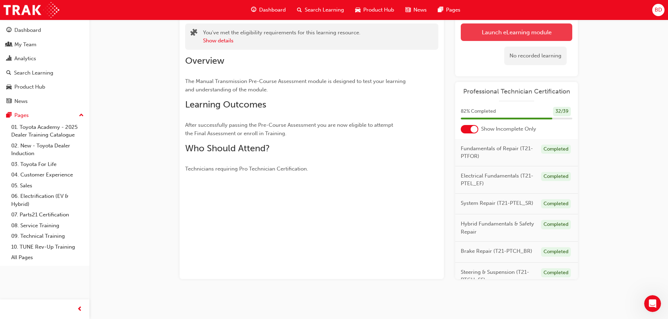
click at [523, 32] on button "Launch eLearning module" at bounding box center [516, 32] width 111 height 18
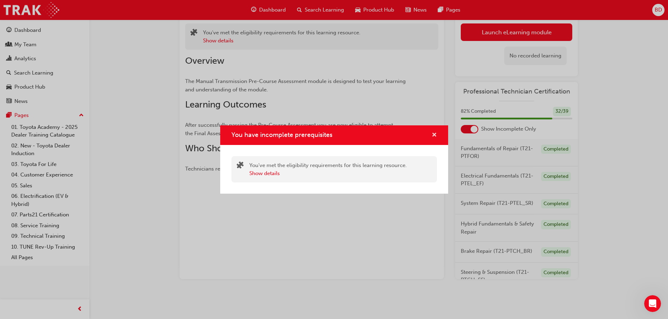
click at [433, 133] on span "cross-icon" at bounding box center [434, 136] width 5 height 6
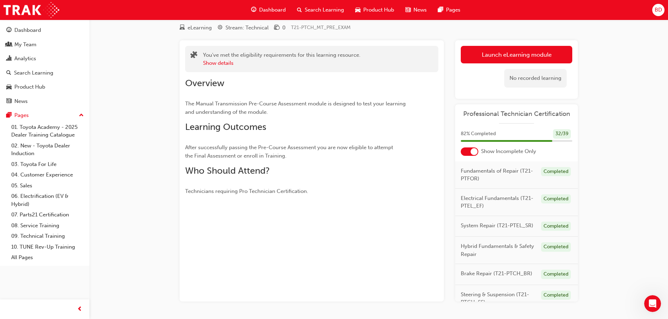
scroll to position [0, 0]
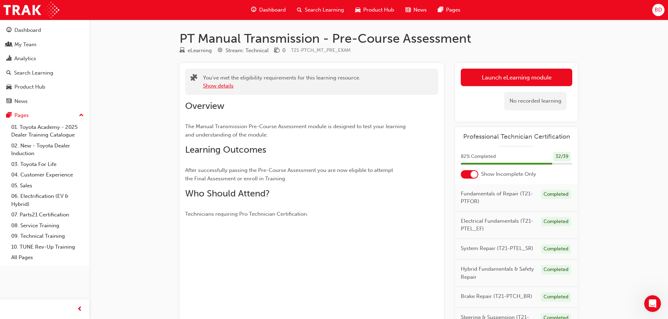
click at [208, 88] on button "Show details" at bounding box center [218, 86] width 31 height 8
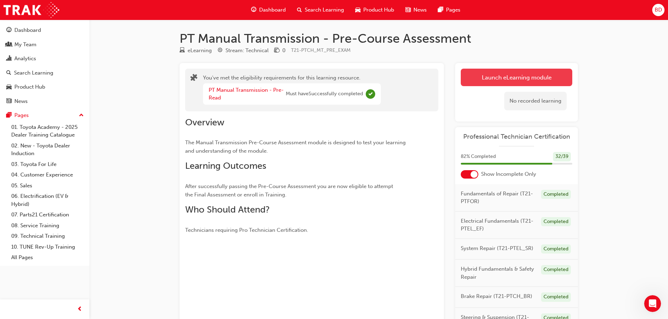
click at [481, 79] on button "Launch eLearning module" at bounding box center [516, 78] width 111 height 18
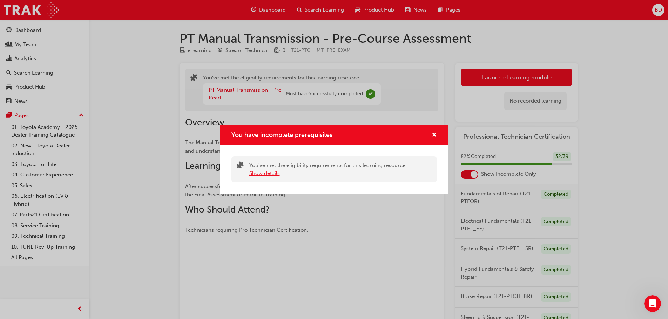
click at [277, 172] on button "Show details" at bounding box center [264, 174] width 31 height 8
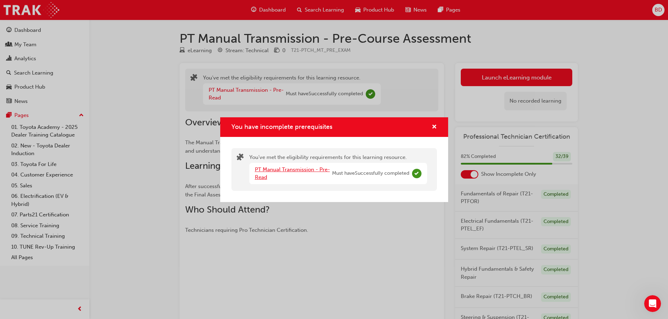
click at [280, 169] on link "PT Manual Transmission - Pre-Read" at bounding box center [292, 174] width 75 height 14
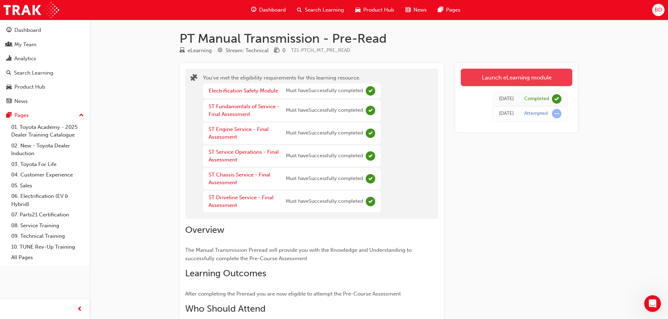
click at [519, 84] on link "Launch eLearning module" at bounding box center [516, 78] width 111 height 18
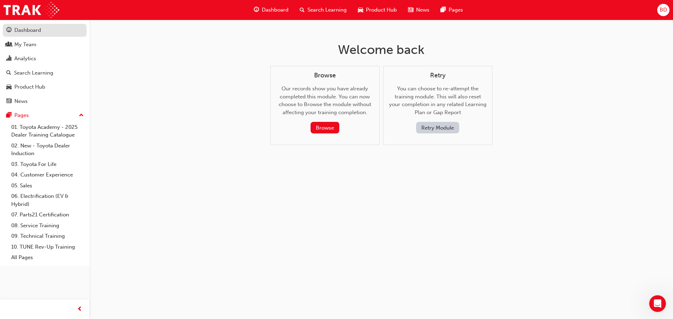
click at [27, 28] on div "Dashboard" at bounding box center [27, 30] width 27 height 8
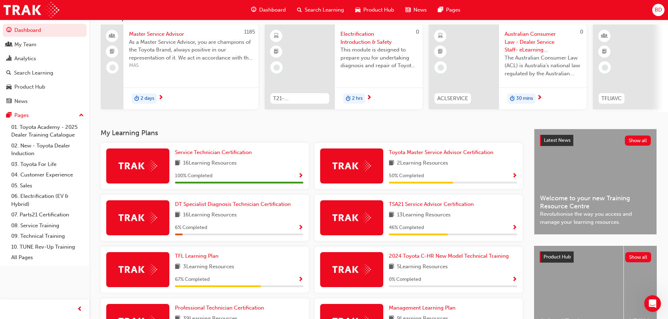
scroll to position [140, 0]
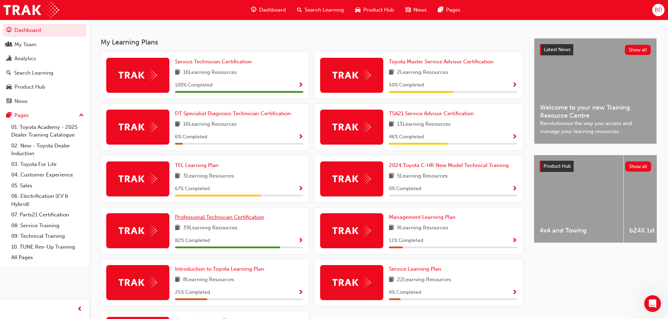
click at [206, 219] on span "Professional Technician Certification" at bounding box center [219, 217] width 89 height 6
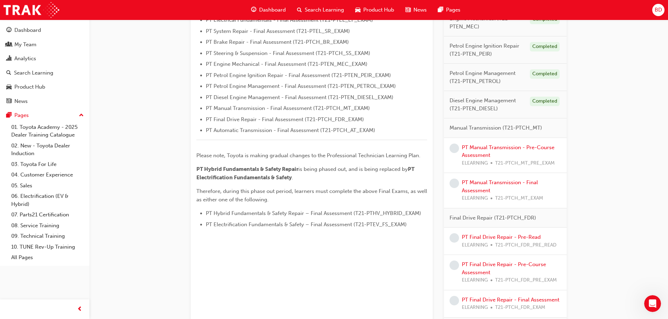
scroll to position [245, 0]
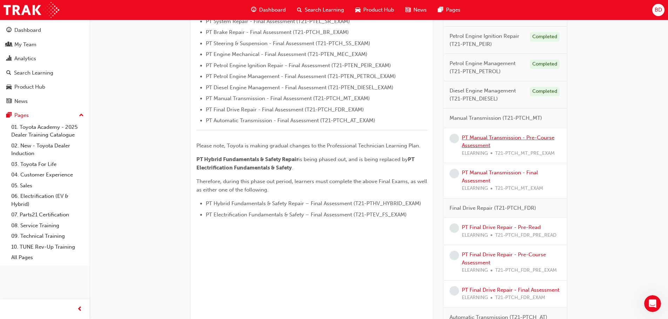
click at [473, 135] on link "PT Manual Transmission - Pre-Course Assessment" at bounding box center [508, 142] width 93 height 14
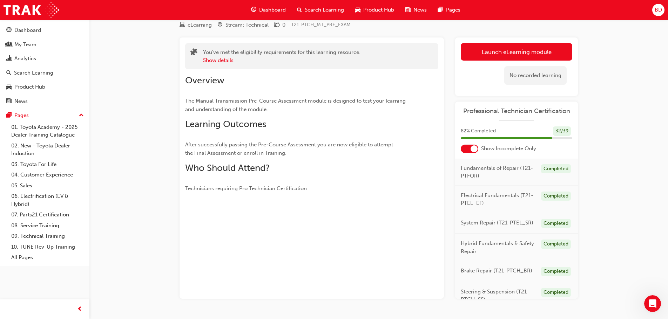
scroll to position [45, 0]
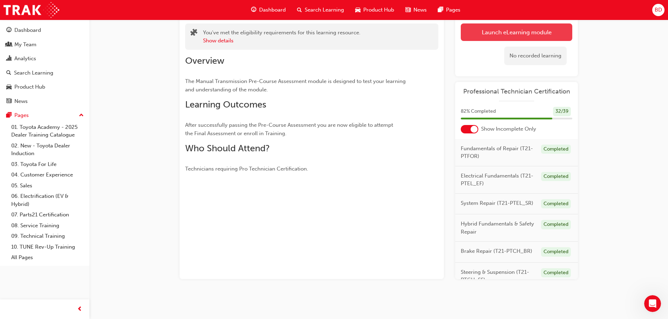
click at [497, 29] on link "Launch eLearning module" at bounding box center [516, 32] width 111 height 18
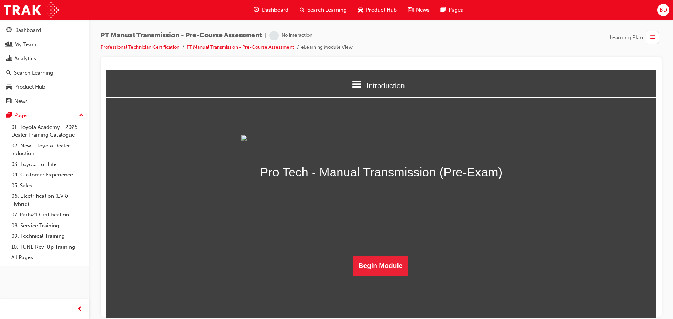
scroll to position [35, 0]
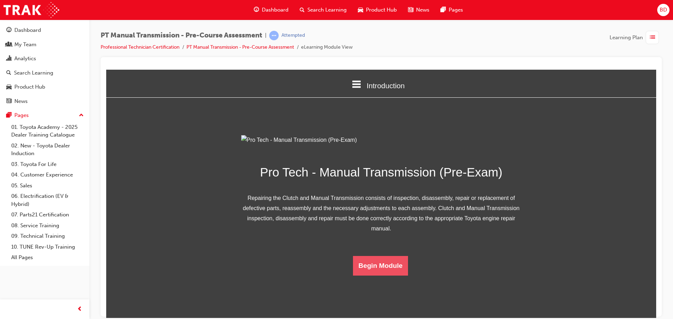
click at [376, 276] on button "Begin Module" at bounding box center [380, 266] width 55 height 20
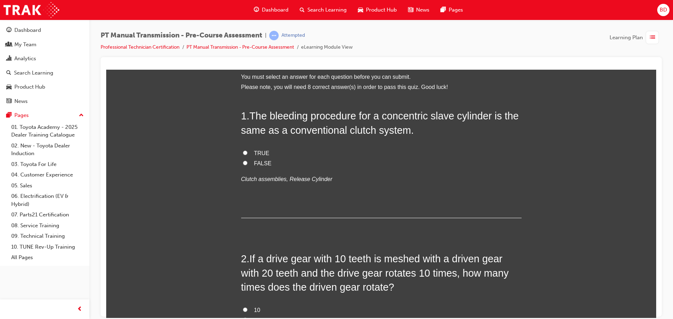
scroll to position [0, 0]
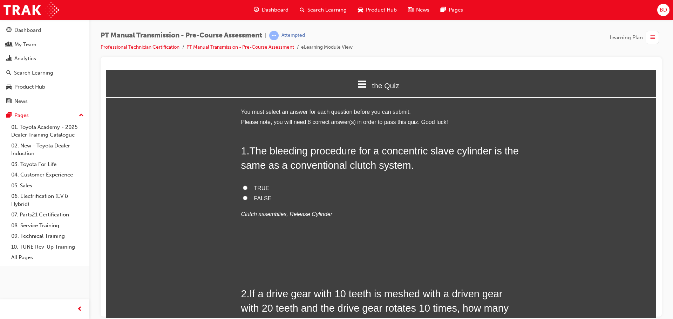
click at [243, 198] on input "FALSE" at bounding box center [245, 198] width 5 height 5
radio input "true"
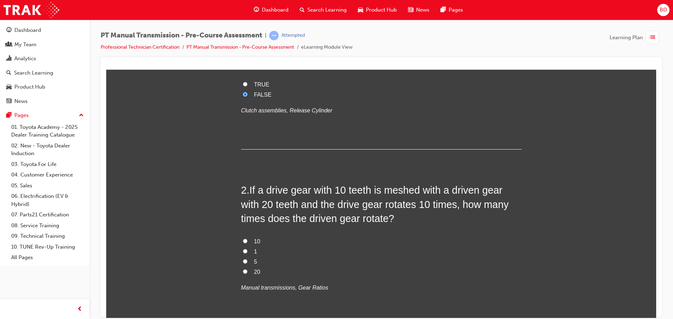
scroll to position [105, 0]
click at [243, 271] on input "20" at bounding box center [245, 270] width 5 height 5
radio input "true"
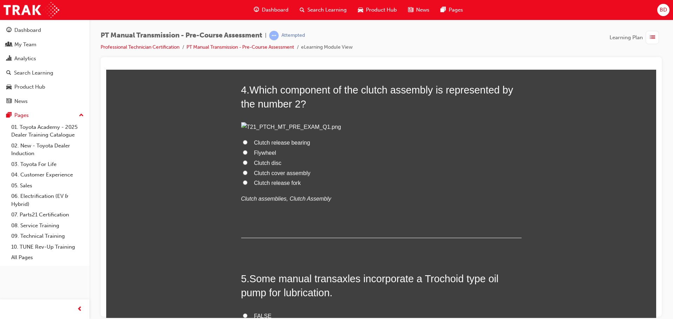
scroll to position [561, 0]
radio input "true"
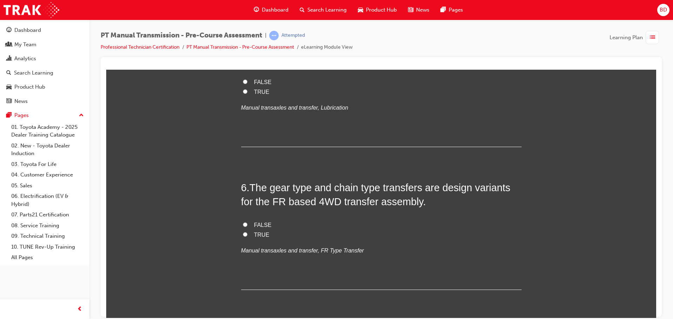
scroll to position [841, 0]
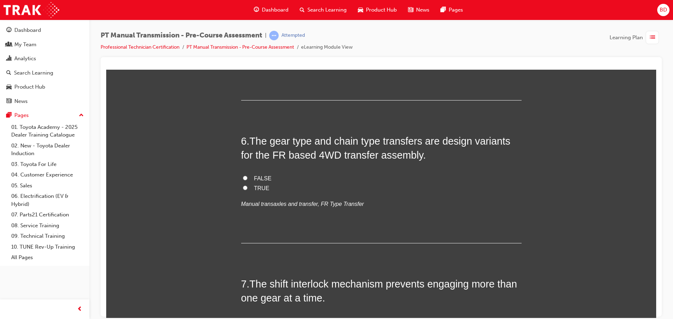
radio input "true"
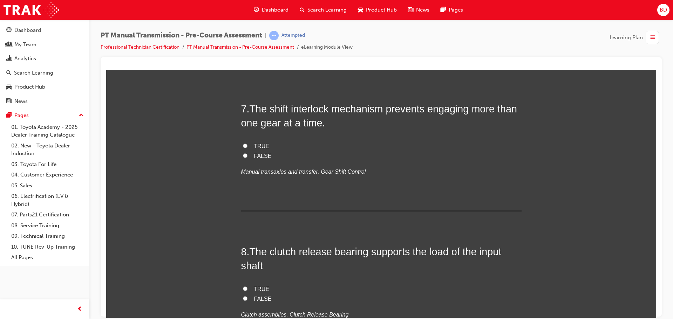
scroll to position [1052, 0]
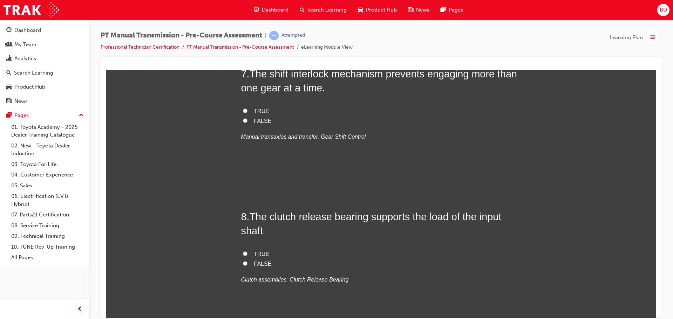
radio input "true"
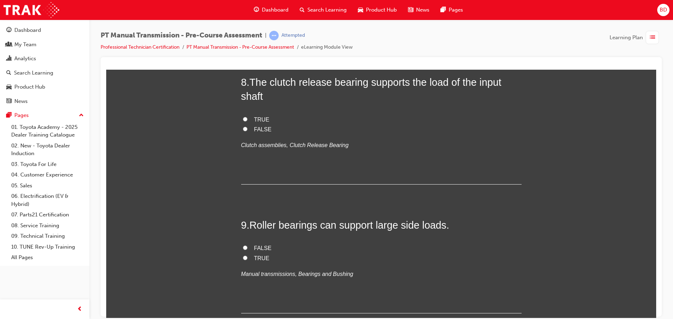
scroll to position [1192, 0]
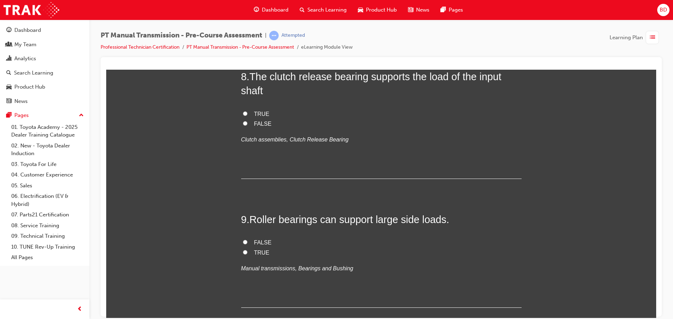
drag, startPoint x: 245, startPoint y: 184, endPoint x: 245, endPoint y: 180, distance: 4.2
radio input "true"
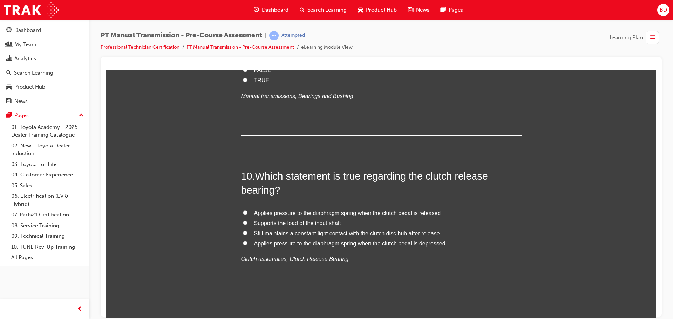
scroll to position [1367, 0]
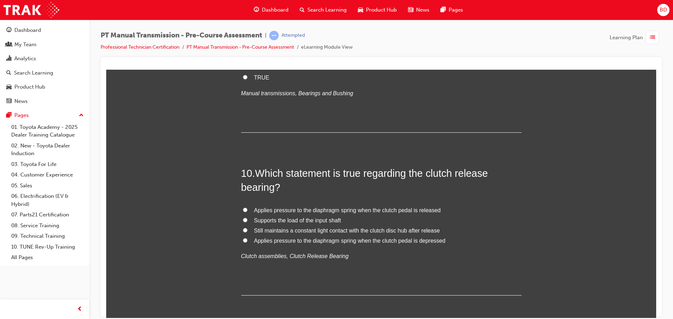
radio input "true"
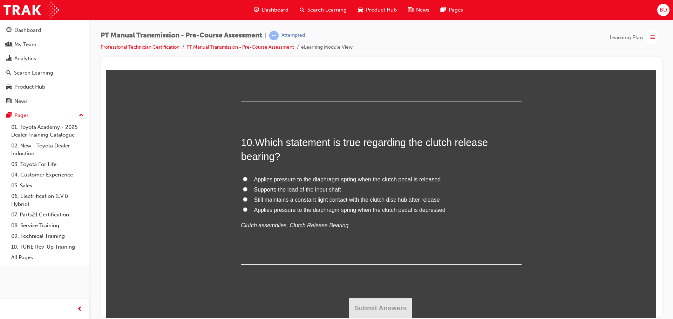
scroll to position [1508, 0]
radio input "true"
click at [244, 48] on input "TRUE" at bounding box center [245, 46] width 5 height 5
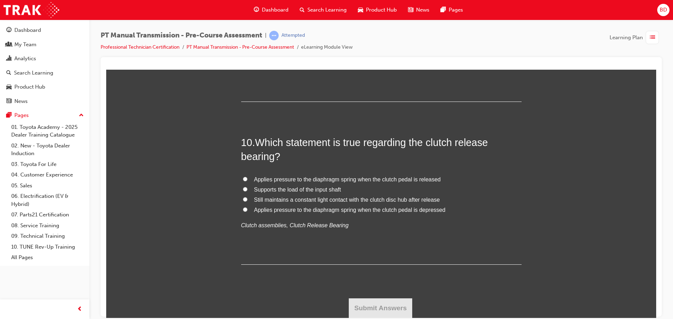
radio input "true"
click at [241, 210] on label "Applies pressure to the diaphragm spring when the clutch pedal is depressed" at bounding box center [381, 210] width 280 height 10
click at [243, 210] on input "Applies pressure to the diaphragm spring when the clutch pedal is depressed" at bounding box center [245, 209] width 5 height 5
radio input "true"
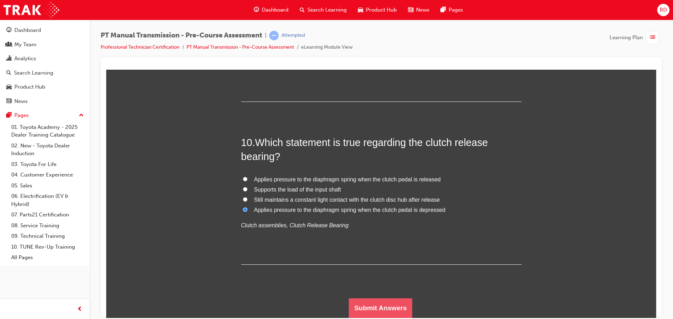
click at [380, 305] on button "Submit Answers" at bounding box center [381, 308] width 64 height 20
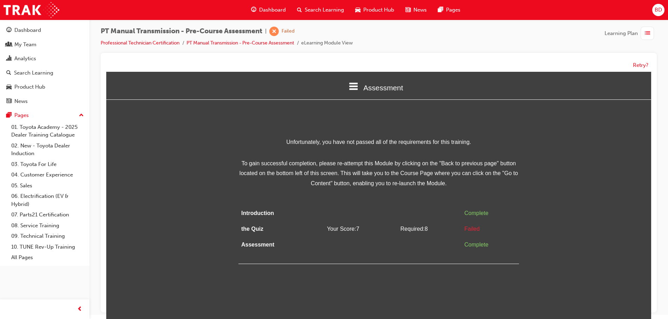
scroll to position [5, 0]
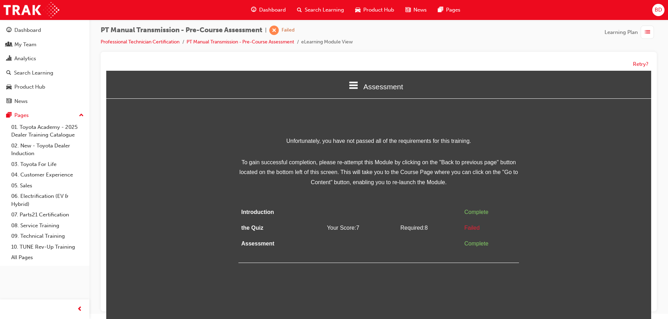
click at [573, 197] on div "Unfortunately, you have not passed all of the requirements for this training. T…" at bounding box center [378, 199] width 545 height 127
click at [640, 66] on button "Retry?" at bounding box center [640, 64] width 15 height 8
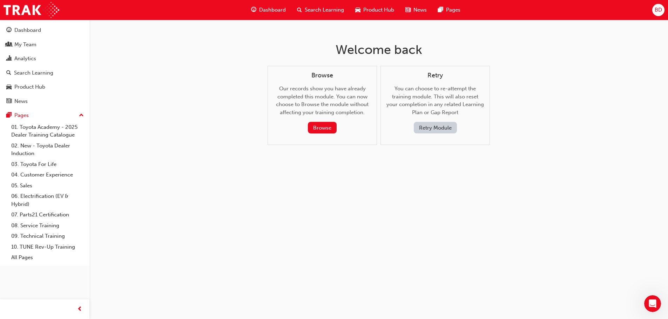
scroll to position [0, 0]
click at [425, 126] on button "Retry Module" at bounding box center [437, 128] width 43 height 12
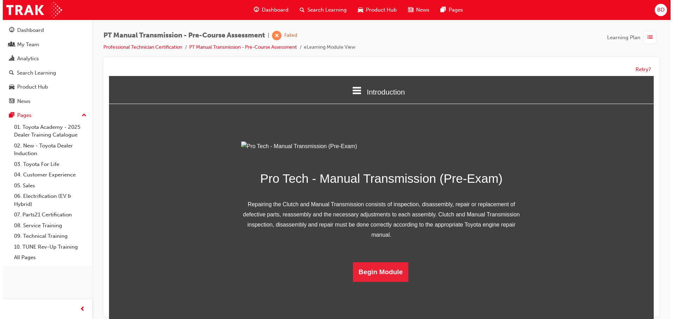
scroll to position [35, 0]
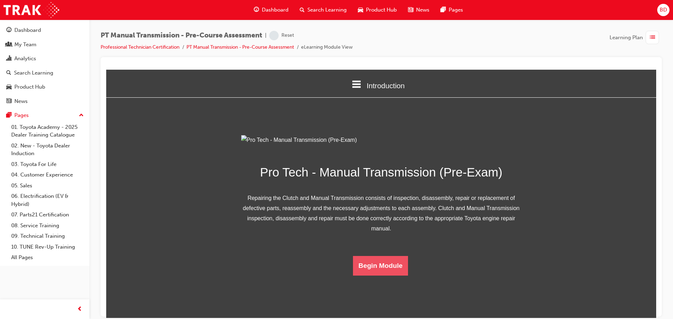
click at [377, 276] on button "Begin Module" at bounding box center [380, 266] width 55 height 20
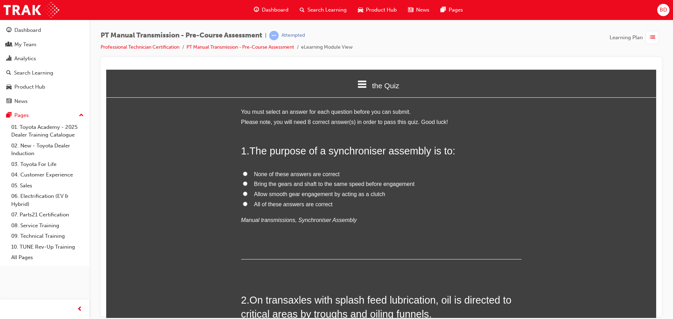
click at [243, 182] on input "Bring the gears and shaft to the same speed before engagement" at bounding box center [245, 183] width 5 height 5
radio input "true"
click at [243, 203] on input "All of these answers are correct" at bounding box center [245, 204] width 5 height 5
radio input "true"
click at [244, 185] on input "Bring the gears and shaft to the same speed before engagement" at bounding box center [245, 183] width 5 height 5
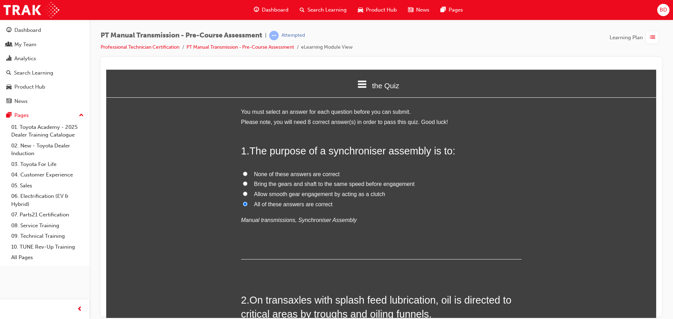
radio input "true"
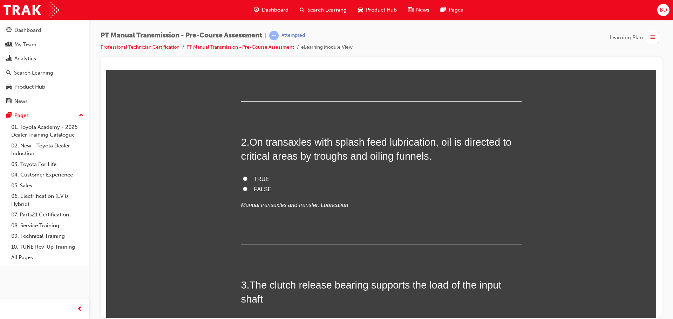
scroll to position [140, 0]
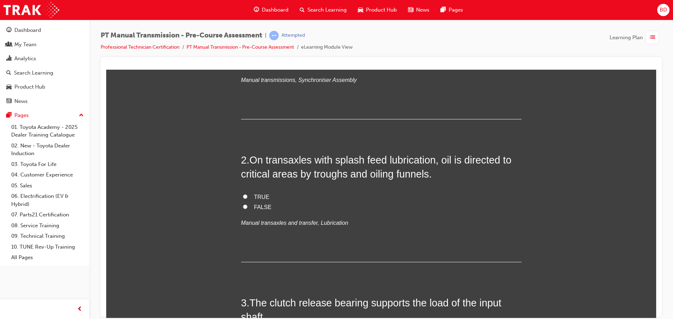
click at [246, 194] on label "TRUE" at bounding box center [381, 197] width 280 height 10
click at [246, 194] on input "TRUE" at bounding box center [245, 196] width 5 height 5
radio input "true"
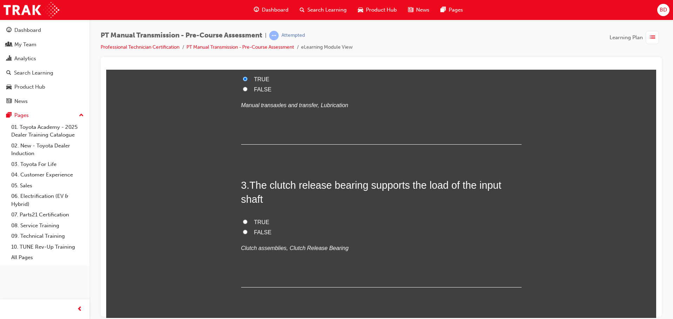
scroll to position [280, 0]
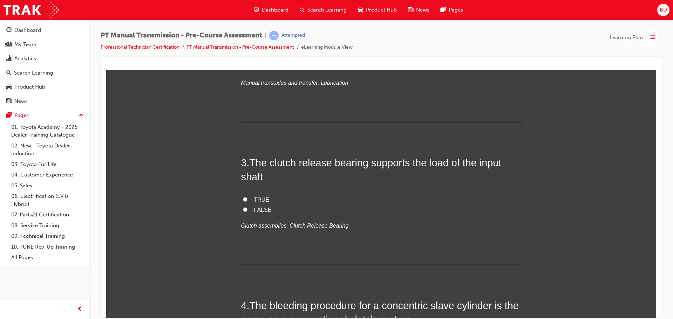
click at [244, 208] on input "FALSE" at bounding box center [245, 209] width 5 height 5
radio input "true"
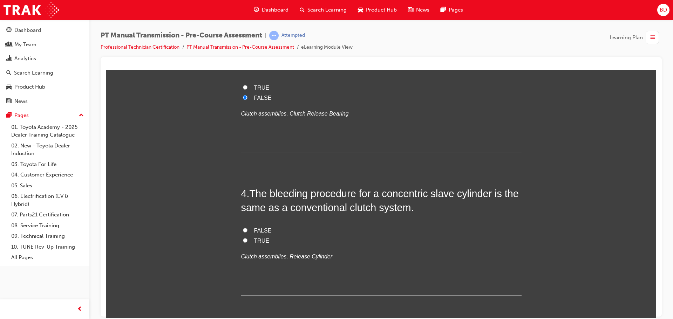
scroll to position [421, 0]
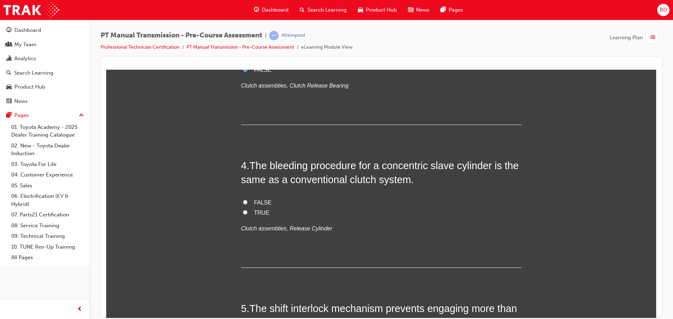
click at [243, 210] on input "TRUE" at bounding box center [245, 212] width 5 height 5
radio input "true"
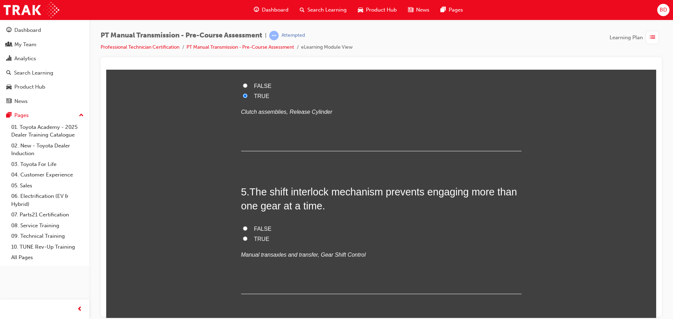
scroll to position [561, 0]
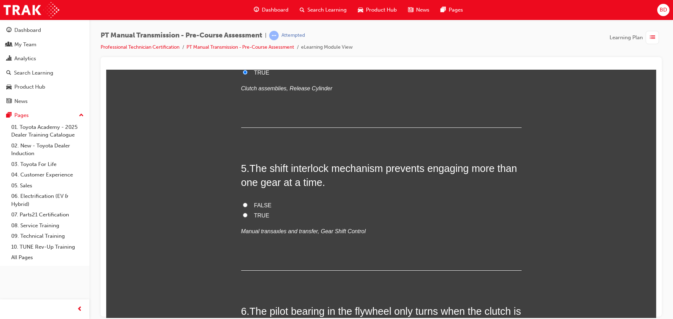
click at [243, 214] on input "TRUE" at bounding box center [245, 215] width 5 height 5
radio input "true"
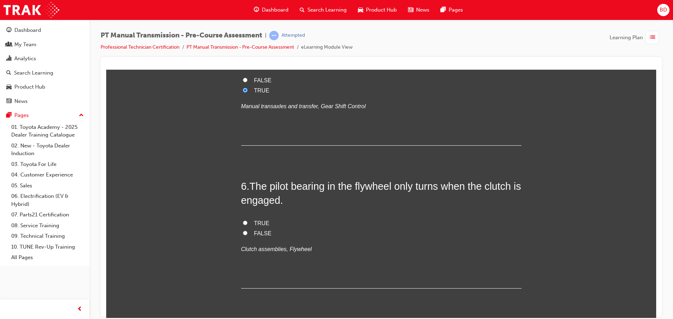
scroll to position [701, 0]
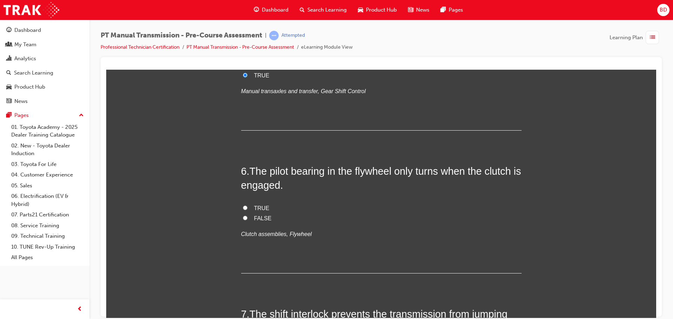
click at [243, 219] on input "FALSE" at bounding box center [245, 218] width 5 height 5
radio input "true"
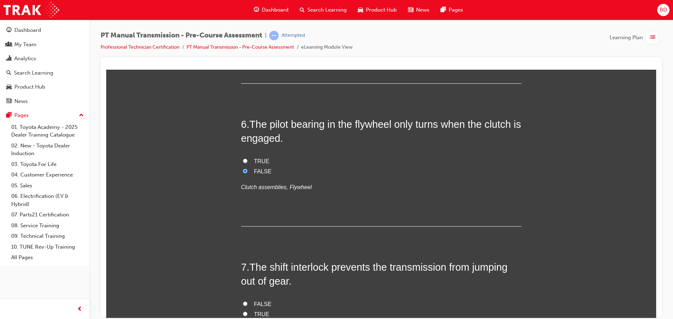
scroll to position [736, 0]
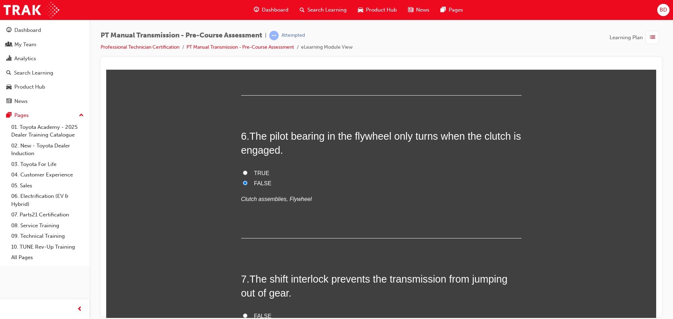
click at [243, 173] on input "TRUE" at bounding box center [245, 172] width 5 height 5
radio input "true"
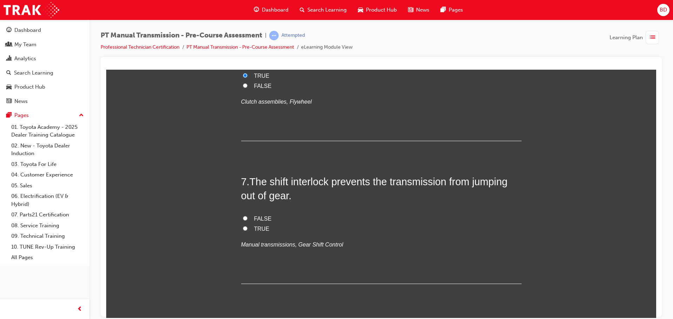
scroll to position [877, 0]
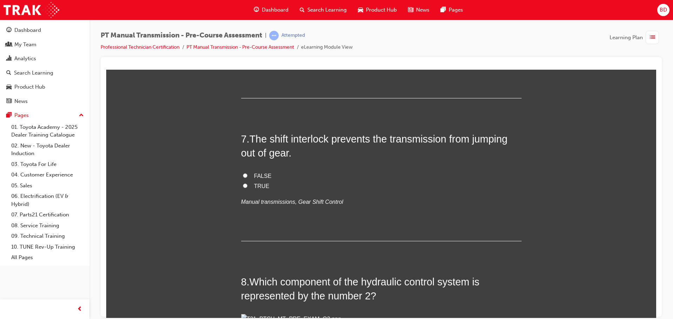
click at [243, 185] on input "TRUE" at bounding box center [245, 185] width 5 height 5
radio input "true"
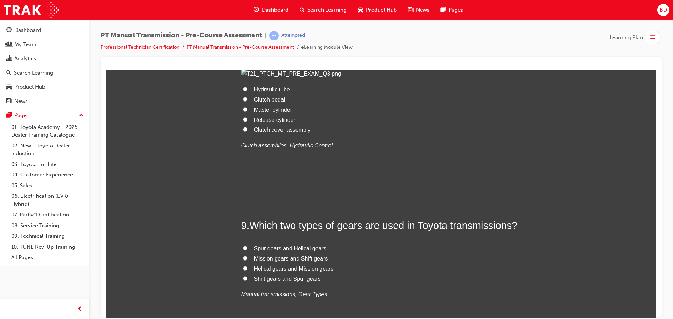
scroll to position [1157, 0]
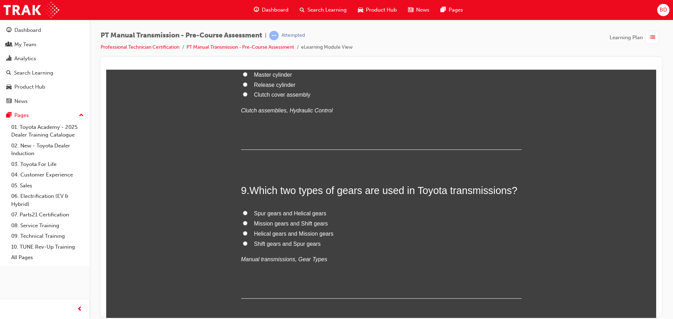
click at [258, 57] on span "Hydraulic tube" at bounding box center [272, 54] width 36 height 6
click at [248, 56] on input "Hydraulic tube" at bounding box center [245, 54] width 5 height 5
radio input "true"
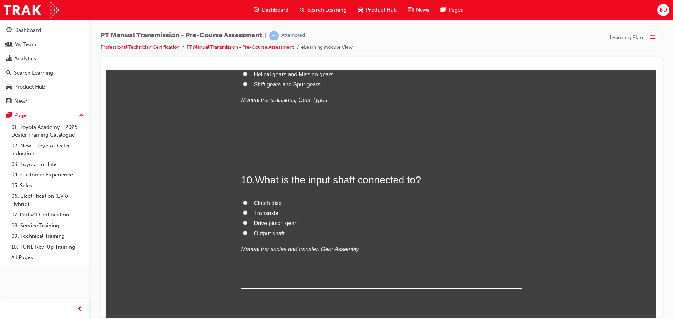
scroll to position [1332, 0]
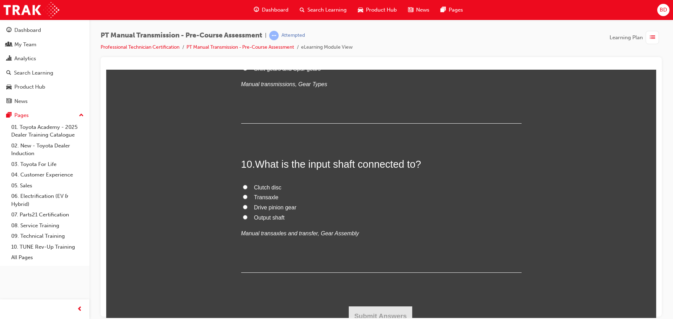
click at [244, 40] on input "Spur gears and Helical gears" at bounding box center [245, 37] width 5 height 5
radio input "true"
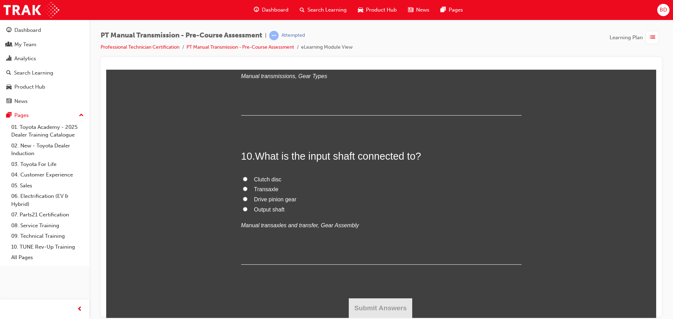
scroll to position [1514, 0]
click at [244, 198] on input "Drive pinion gear" at bounding box center [245, 199] width 5 height 5
radio input "true"
click at [384, 305] on button "Submit Answers" at bounding box center [381, 308] width 64 height 20
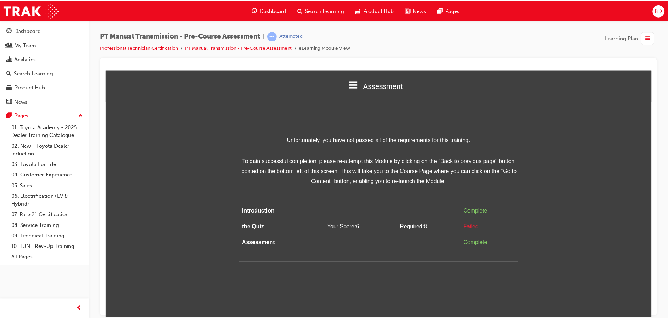
scroll to position [0, 0]
